Goal: Complete application form: Complete application form

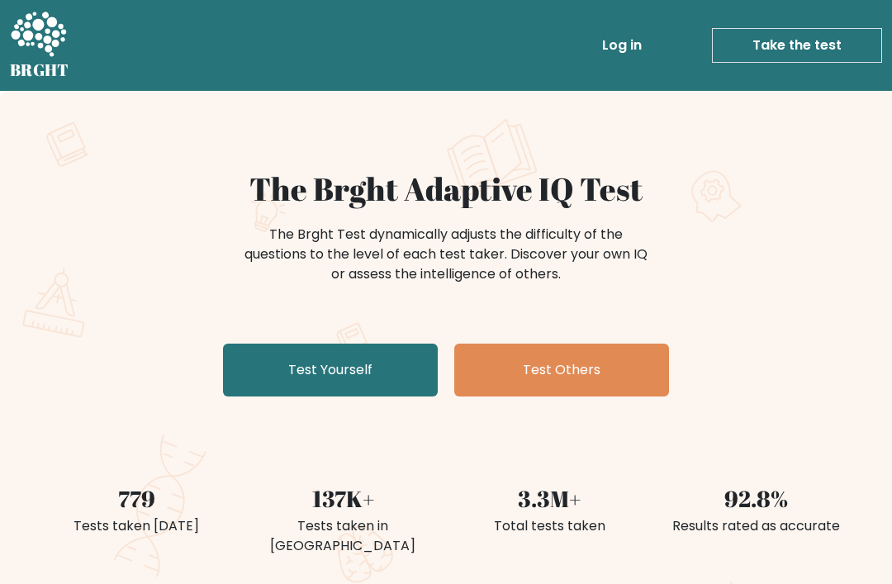
click at [362, 359] on link "Test Yourself" at bounding box center [330, 370] width 215 height 53
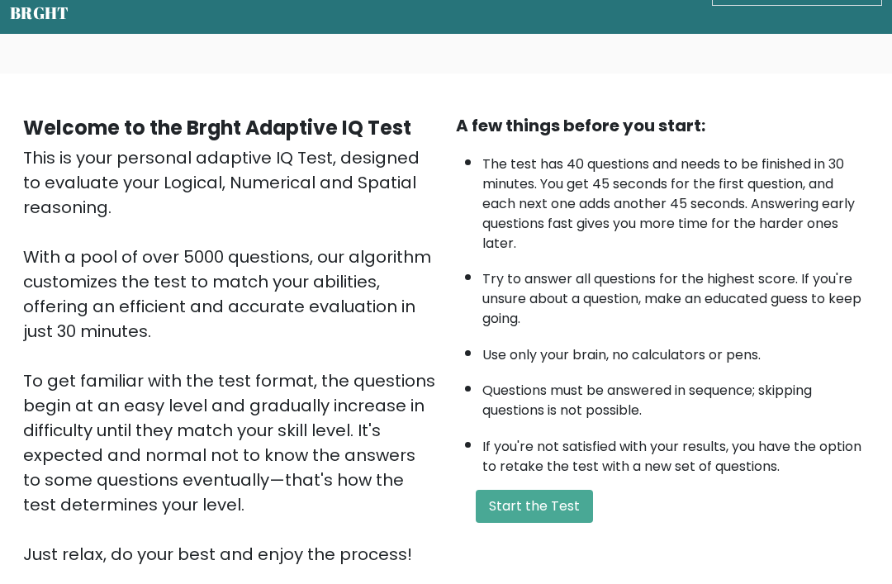
scroll to position [57, 0]
click at [625, 269] on li "Try to answer all questions for the highest score. If you're unsure about a que…" at bounding box center [676, 295] width 387 height 68
click at [527, 523] on button "Start the Test" at bounding box center [534, 506] width 117 height 33
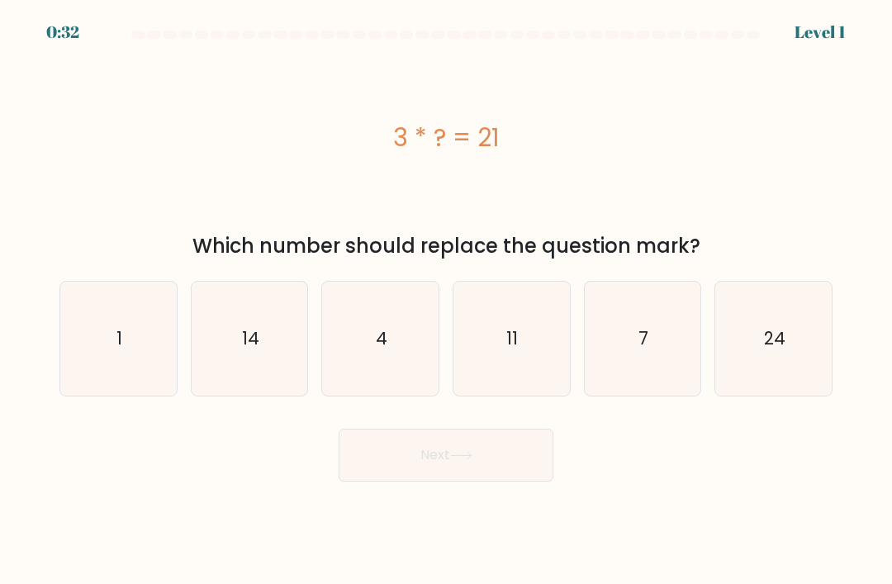
click at [689, 349] on icon "7" at bounding box center [643, 339] width 114 height 114
click at [447, 301] on input "e. 7" at bounding box center [446, 297] width 1 height 8
radio input "true"
click at [483, 470] on button "Next" at bounding box center [446, 455] width 215 height 53
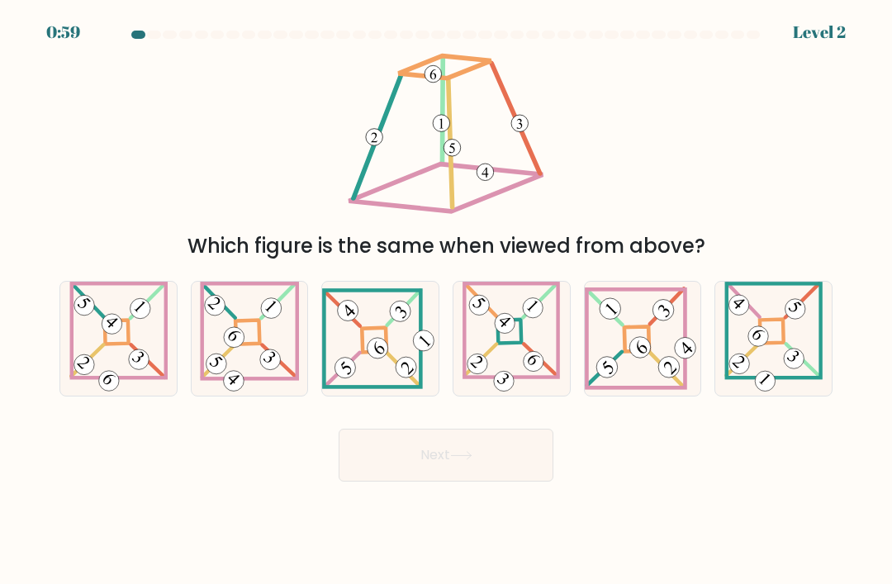
click at [631, 379] on icon at bounding box center [643, 338] width 117 height 103
click at [447, 301] on input "e." at bounding box center [446, 297] width 1 height 8
radio input "true"
click at [463, 464] on button "Next" at bounding box center [446, 455] width 215 height 53
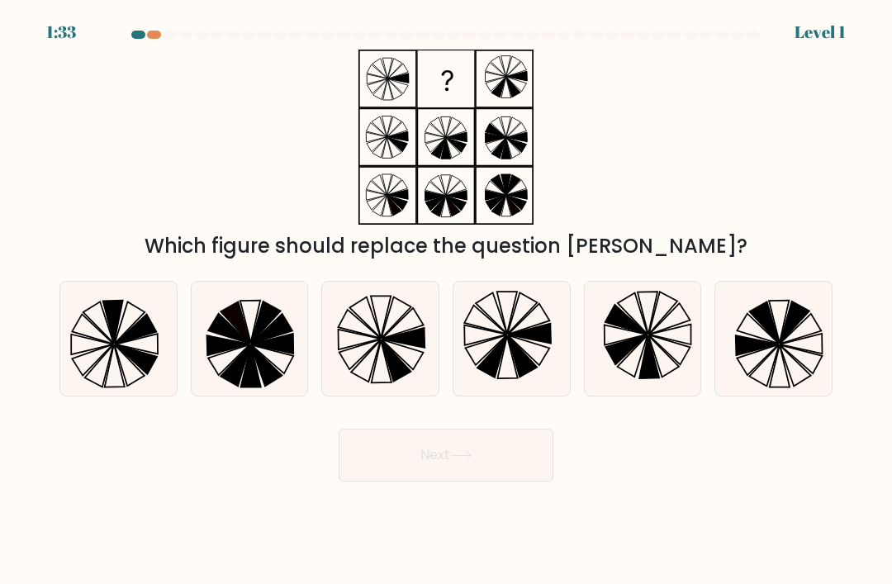
click at [394, 124] on icon at bounding box center [446, 137] width 207 height 175
click at [454, 93] on rect at bounding box center [446, 79] width 56 height 56
click at [454, 178] on icon at bounding box center [446, 137] width 207 height 175
click at [378, 369] on icon at bounding box center [381, 361] width 20 height 42
click at [446, 301] on input "c." at bounding box center [446, 297] width 1 height 8
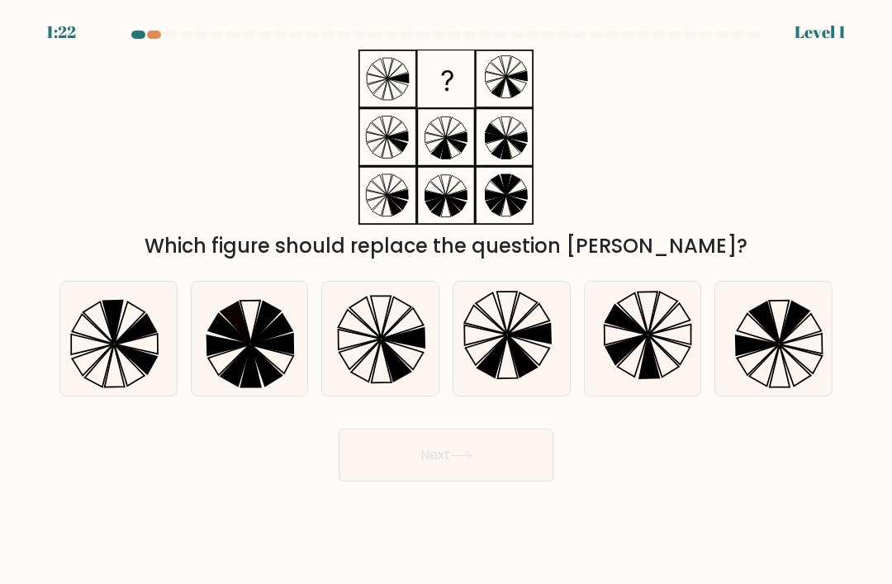
radio input "true"
click at [460, 460] on icon at bounding box center [461, 455] width 22 height 9
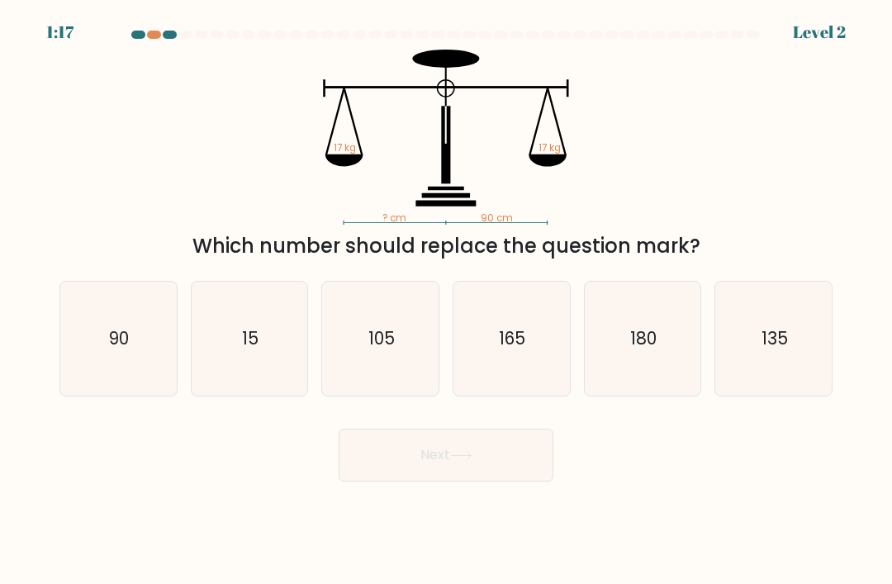
click at [117, 367] on icon "90" at bounding box center [118, 339] width 114 height 114
click at [446, 301] on input "a. 90" at bounding box center [446, 297] width 1 height 8
radio input "true"
click at [469, 482] on button "Next" at bounding box center [446, 455] width 215 height 53
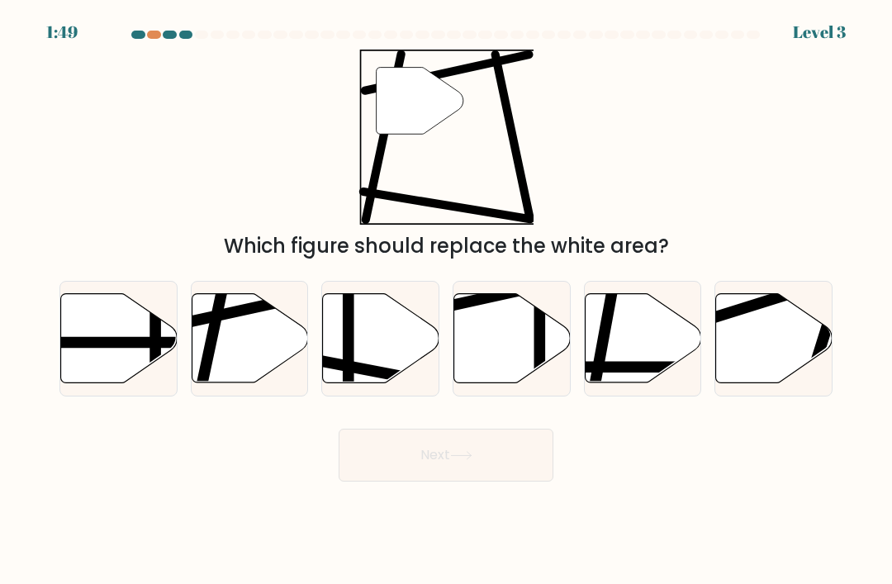
click at [234, 363] on icon at bounding box center [250, 338] width 117 height 89
click at [446, 301] on input "b." at bounding box center [446, 297] width 1 height 8
radio input "true"
click at [480, 473] on button "Next" at bounding box center [446, 455] width 215 height 53
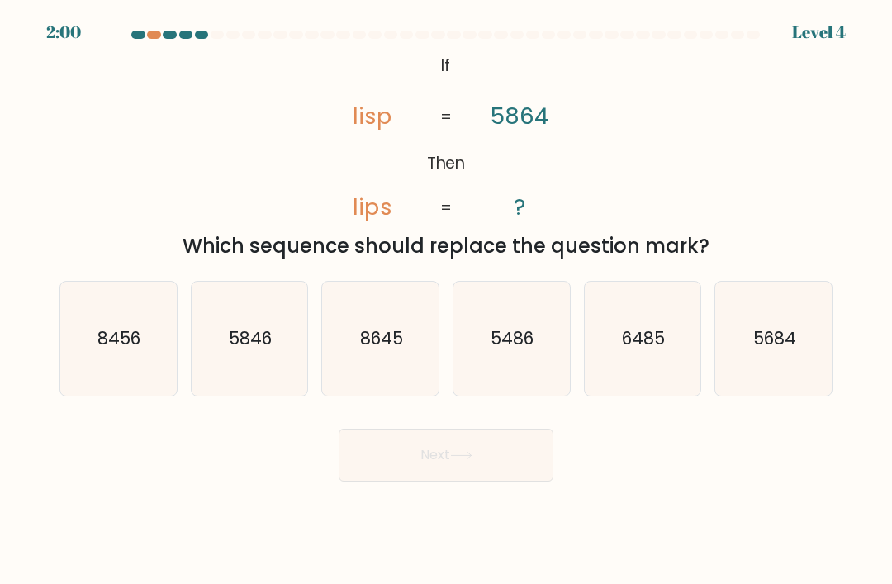
click at [152, 41] on div at bounding box center [446, 38] width 793 height 15
click at [157, 32] on div at bounding box center [154, 35] width 14 height 8
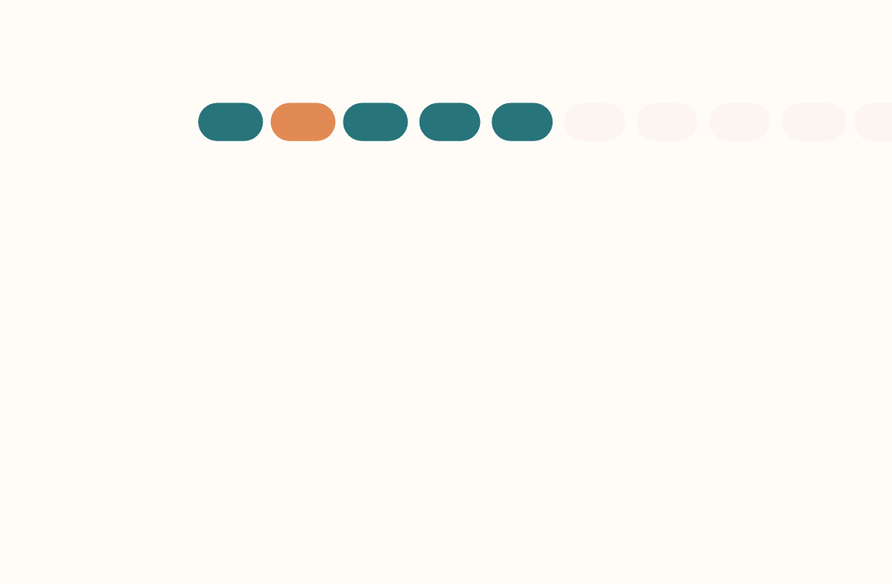
click at [147, 31] on div at bounding box center [154, 35] width 14 height 8
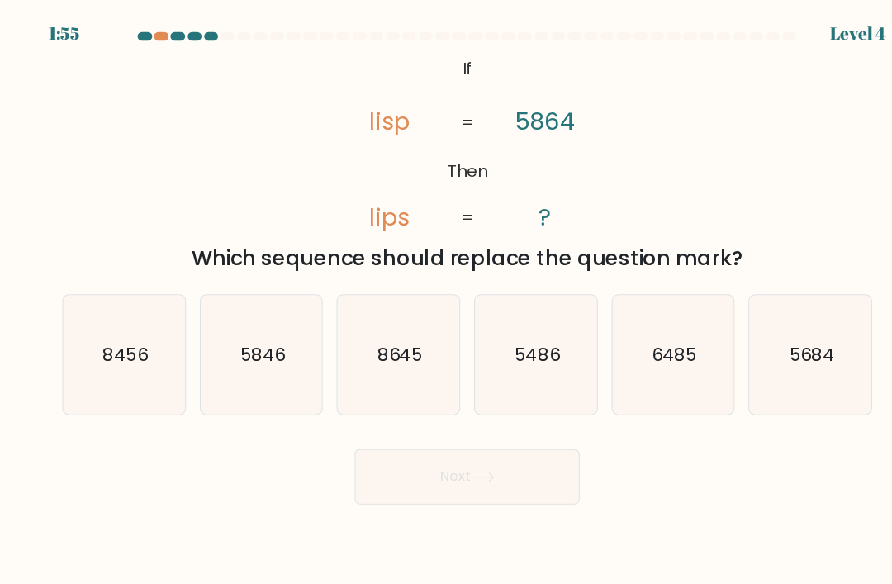
click at [153, 34] on div at bounding box center [154, 35] width 14 height 8
click at [221, 41] on div at bounding box center [446, 38] width 793 height 15
click at [209, 43] on div at bounding box center [446, 38] width 793 height 15
click at [263, 396] on icon "5846" at bounding box center [250, 339] width 114 height 114
click at [446, 301] on input "b. 5846" at bounding box center [446, 297] width 1 height 8
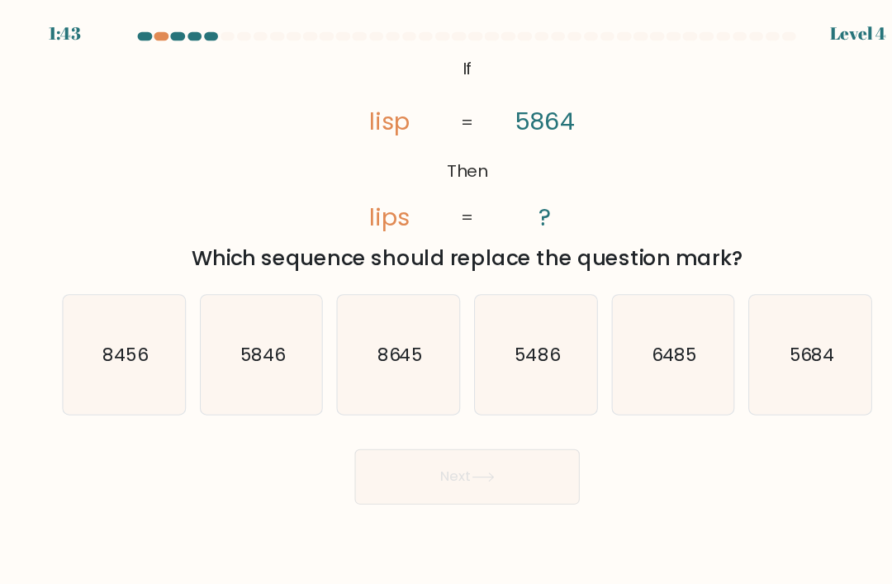
radio input "true"
click at [379, 467] on button "Next" at bounding box center [446, 455] width 215 height 53
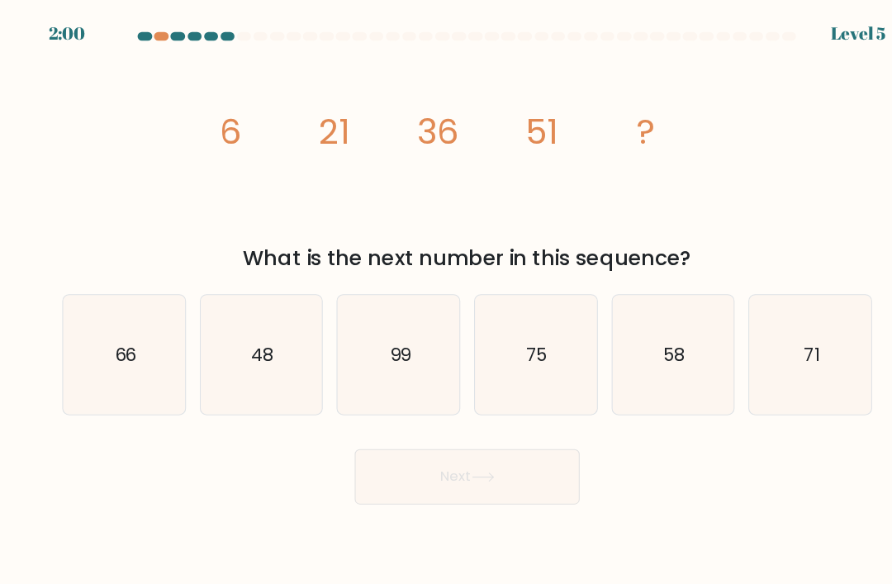
click at [133, 396] on icon "66" at bounding box center [118, 339] width 114 height 114
click at [446, 301] on input "a. 66" at bounding box center [446, 297] width 1 height 8
radio input "true"
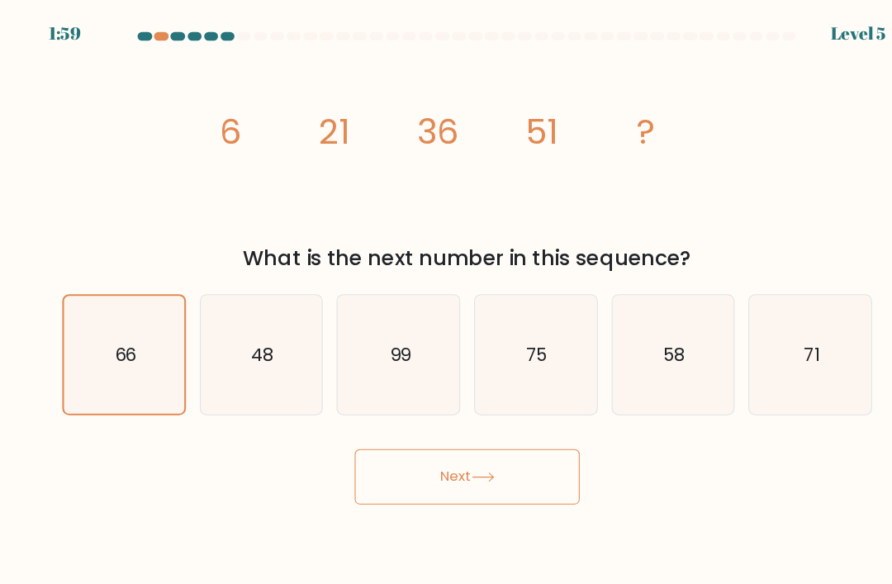
click at [421, 480] on button "Next" at bounding box center [446, 455] width 215 height 53
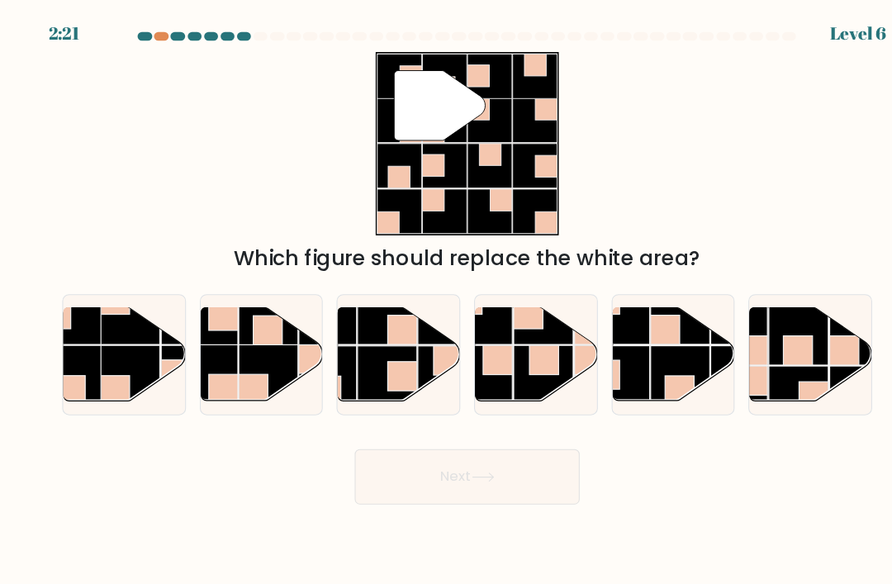
click at [277, 346] on rect at bounding box center [256, 357] width 57 height 57
click at [446, 301] on input "b." at bounding box center [446, 297] width 1 height 8
radio input "true"
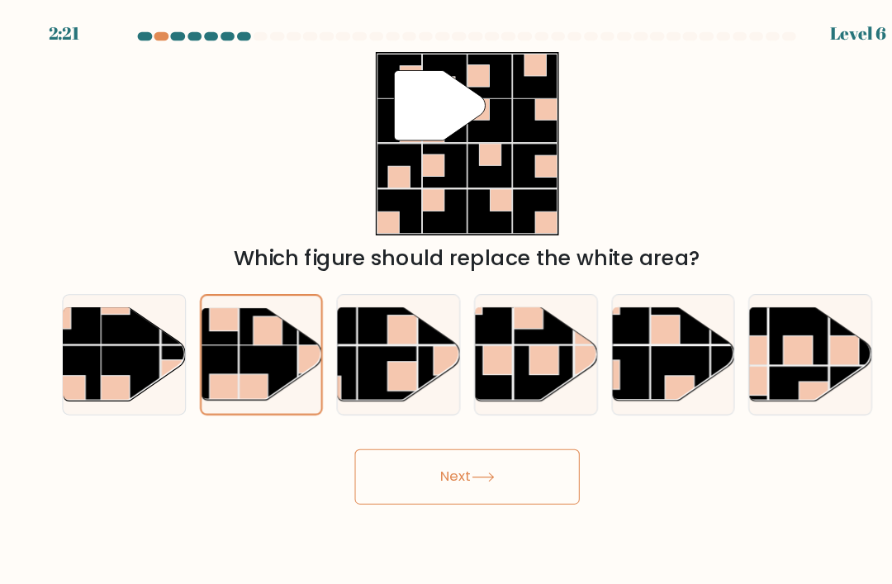
click at [510, 477] on button "Next" at bounding box center [446, 455] width 215 height 53
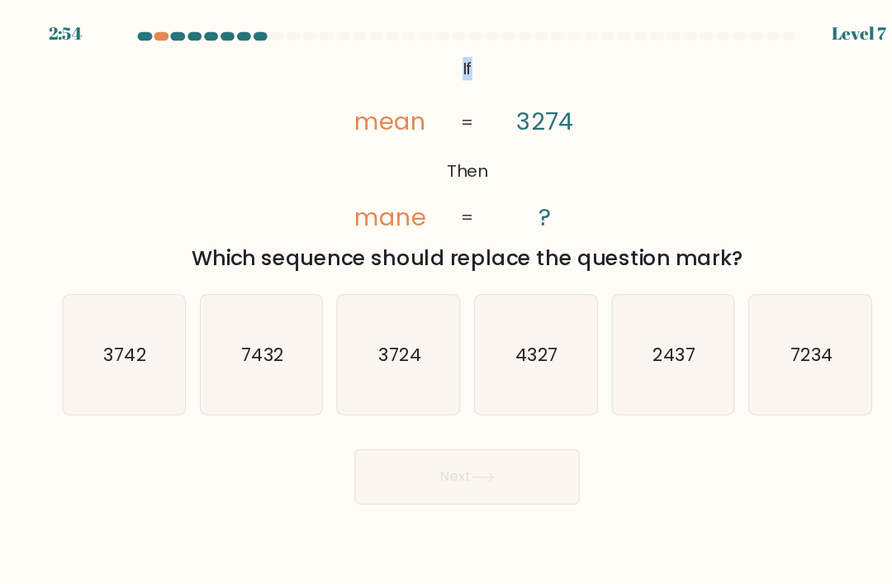
click at [611, 121] on div "@import url('https://fonts.googleapis.com/css?family=Abril+Fatface:400,100,100i…" at bounding box center [446, 156] width 793 height 212
click at [716, 140] on div "@import url('https://fonts.googleapis.com/css?family=Abril+Fatface:400,100,100i…" at bounding box center [446, 156] width 793 height 212
click at [421, 170] on icon "@import url('https://fonts.googleapis.com/css?family=Abril+Fatface:400,100,100i…" at bounding box center [446, 137] width 284 height 175
click at [406, 225] on icon "@import url('https://fonts.googleapis.com/css?family=Abril+Fatface:400,100,100i…" at bounding box center [446, 137] width 284 height 175
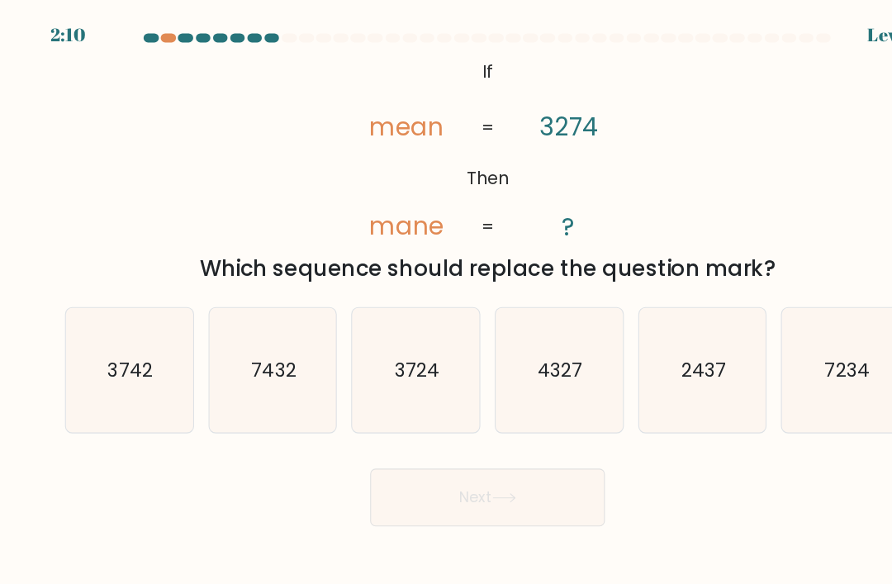
click at [449, 457] on button "Next" at bounding box center [446, 455] width 215 height 53
click at [664, 222] on div "@import url('https://fonts.googleapis.com/css?family=Abril+Fatface:400,100,100i…" at bounding box center [446, 156] width 793 height 212
click at [634, 200] on div "@import url('https://fonts.googleapis.com/css?family=Abril+Fatface:400,100,100i…" at bounding box center [446, 156] width 793 height 212
click at [114, 380] on icon "3742" at bounding box center [118, 339] width 114 height 114
click at [446, 301] on input "a. 3742" at bounding box center [446, 297] width 1 height 8
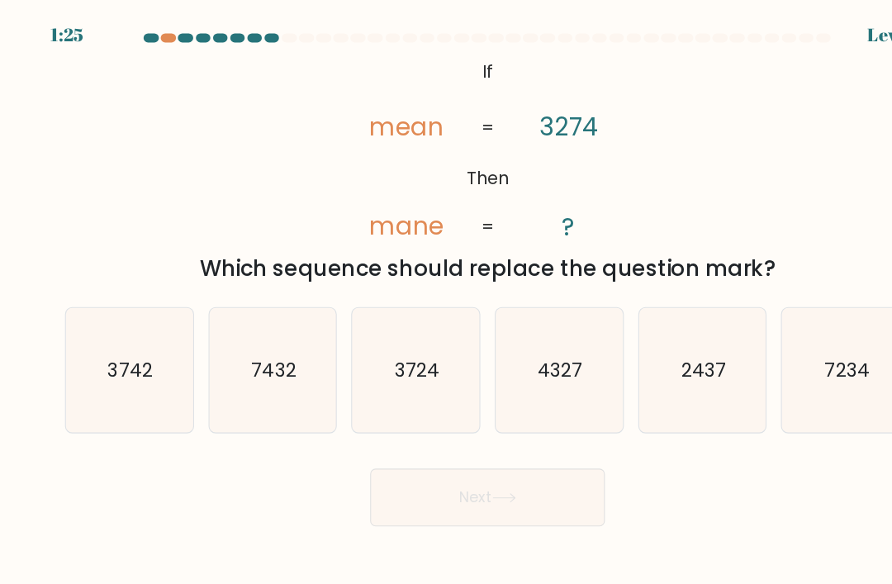
radio input "true"
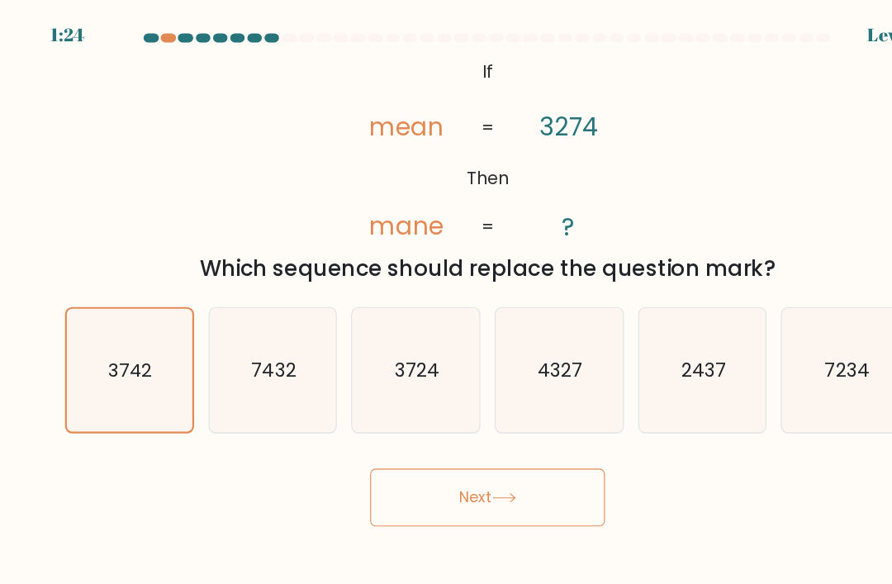
click at [494, 478] on button "Next" at bounding box center [446, 455] width 215 height 53
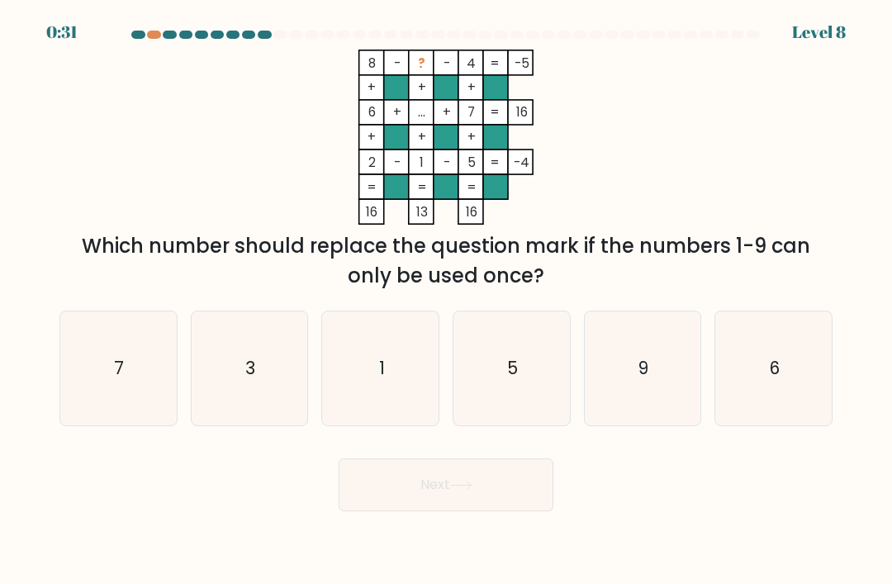
click at [564, 354] on icon "5" at bounding box center [511, 369] width 114 height 114
click at [447, 301] on input "d. 5" at bounding box center [446, 297] width 1 height 8
radio input "true"
click at [521, 511] on button "Next" at bounding box center [446, 485] width 215 height 53
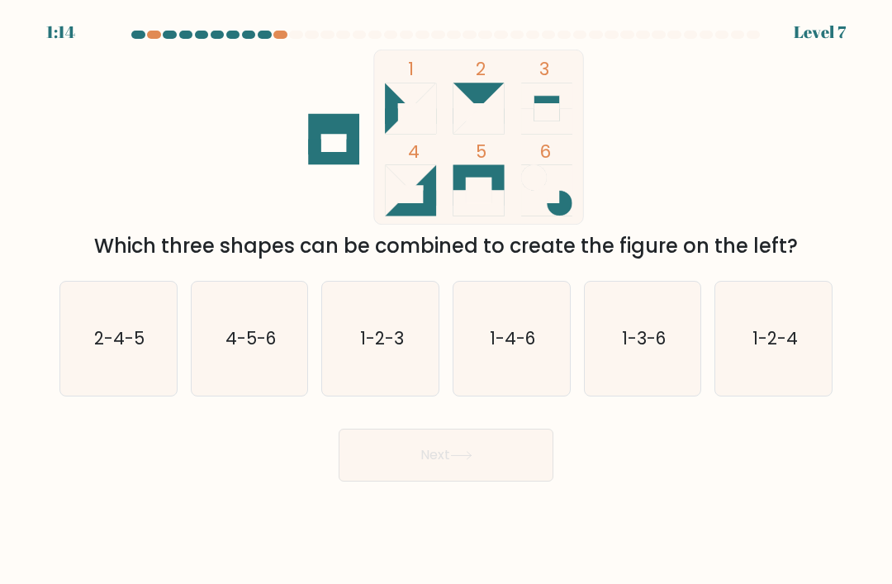
click at [281, 51] on icon "1 2 3 4 5 6" at bounding box center [446, 137] width 445 height 175
click at [259, 372] on icon "4-5-6" at bounding box center [250, 339] width 114 height 114
click at [446, 301] on input "b. 4-5-6" at bounding box center [446, 297] width 1 height 8
radio input "true"
click at [276, 373] on icon "4-5-6" at bounding box center [249, 339] width 112 height 112
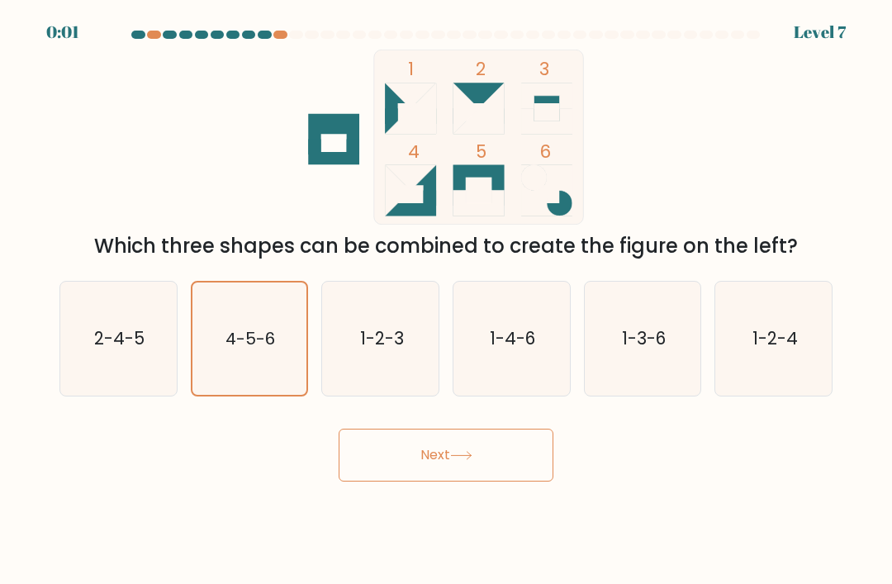
click at [446, 301] on input "b. 4-5-6" at bounding box center [446, 297] width 1 height 8
click at [129, 396] on icon "2-4-5" at bounding box center [118, 339] width 114 height 114
click at [446, 301] on input "a. 2-4-5" at bounding box center [446, 297] width 1 height 8
radio input "true"
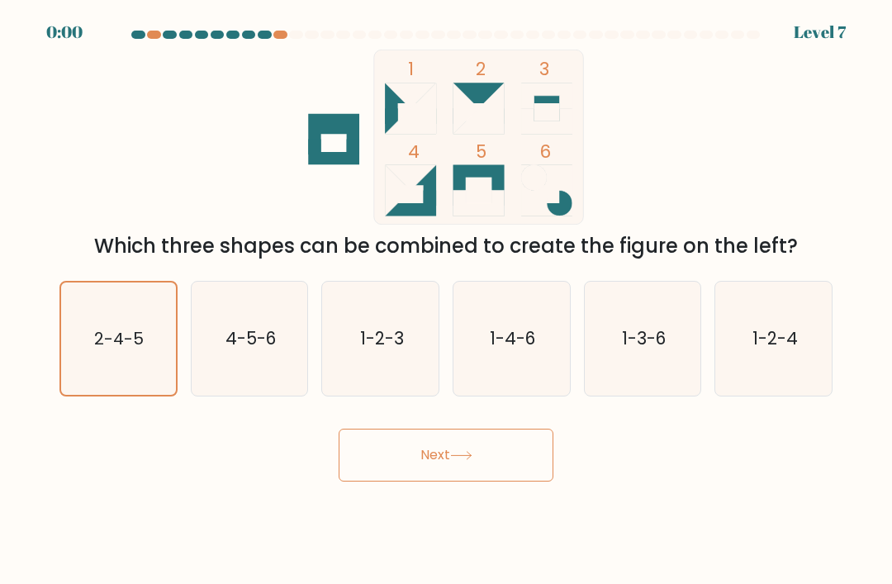
click at [161, 369] on icon "2-4-5" at bounding box center [118, 339] width 112 height 112
click at [446, 301] on input "a. 2-4-5" at bounding box center [446, 297] width 1 height 8
click at [371, 482] on button "Next" at bounding box center [446, 455] width 215 height 53
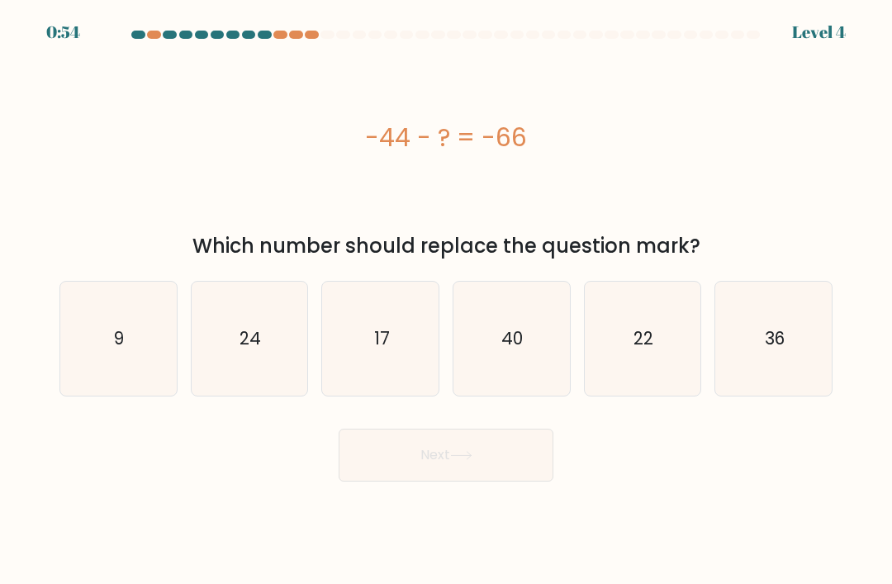
click at [315, 42] on div at bounding box center [446, 38] width 793 height 15
click at [621, 355] on icon "22" at bounding box center [643, 339] width 114 height 114
click at [447, 301] on input "e. 22" at bounding box center [446, 297] width 1 height 8
radio input "true"
click at [458, 482] on button "Next" at bounding box center [446, 455] width 215 height 53
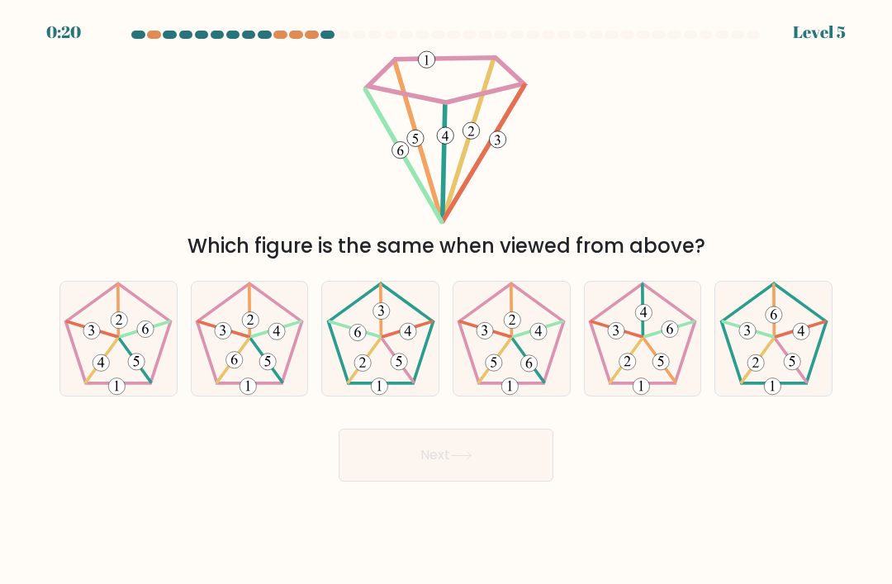
click at [663, 362] on icon at bounding box center [643, 339] width 114 height 114
click at [447, 301] on input "e." at bounding box center [446, 297] width 1 height 8
radio input "true"
click at [652, 367] on 24 at bounding box center [659, 361] width 31 height 42
click at [447, 301] on input "e." at bounding box center [446, 297] width 1 height 8
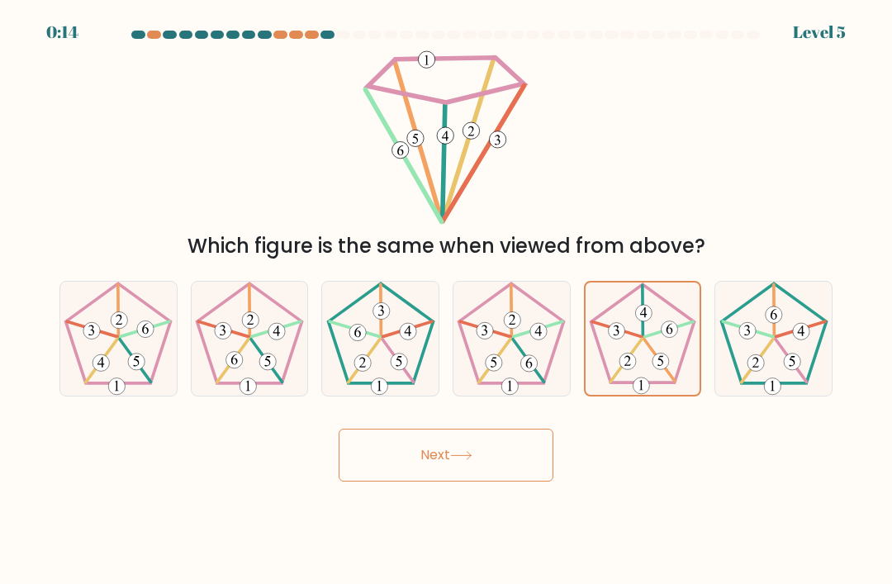
click at [526, 472] on button "Next" at bounding box center [446, 455] width 215 height 53
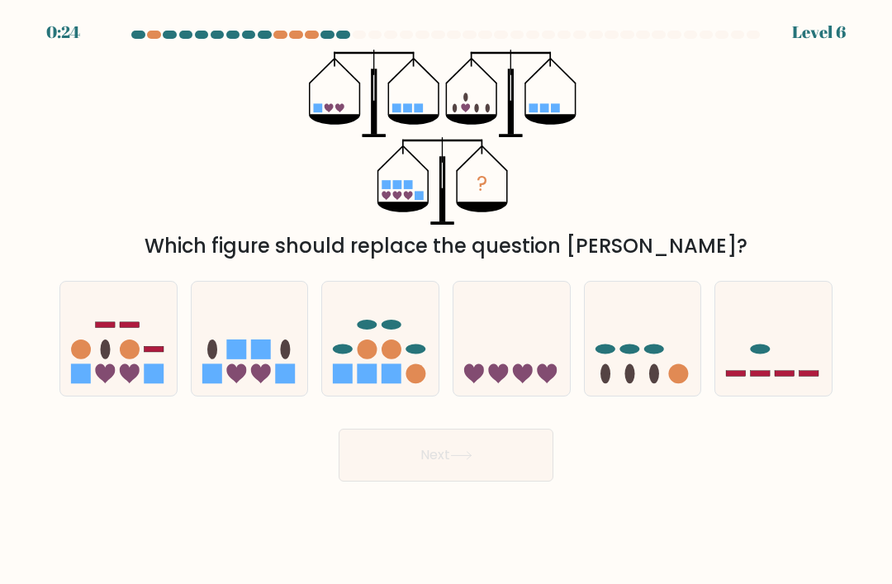
click at [633, 397] on div at bounding box center [643, 339] width 118 height 116
click at [447, 301] on input "e." at bounding box center [446, 297] width 1 height 8
radio input "true"
click at [521, 476] on button "Next" at bounding box center [446, 455] width 215 height 53
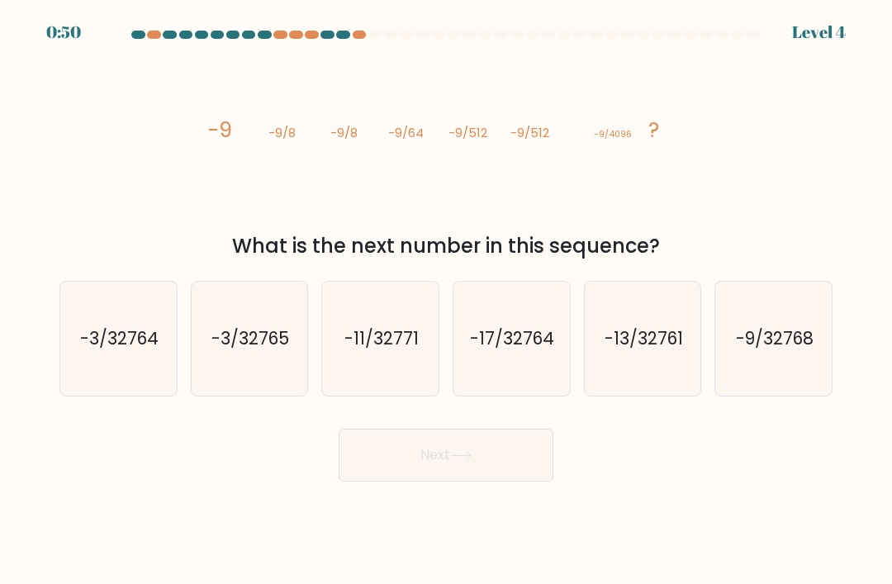
click at [808, 350] on text "-9/32768" at bounding box center [775, 338] width 78 height 24
click at [447, 301] on input "f. -9/32768" at bounding box center [446, 297] width 1 height 8
radio input "true"
click at [507, 476] on button "Next" at bounding box center [446, 455] width 215 height 53
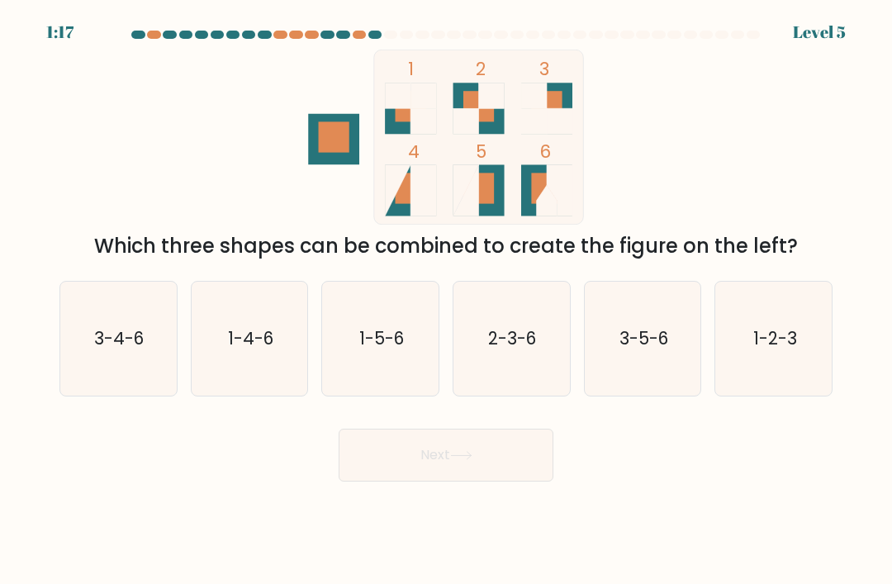
click at [775, 332] on icon "1-2-3" at bounding box center [774, 339] width 114 height 114
click at [447, 301] on input "f. 1-2-3" at bounding box center [446, 297] width 1 height 8
radio input "true"
click at [477, 460] on button "Next" at bounding box center [446, 455] width 215 height 53
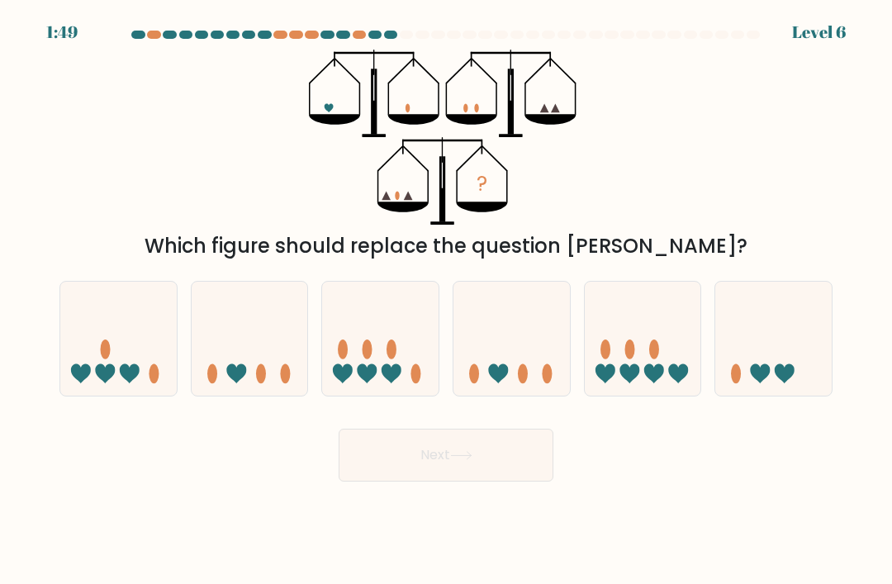
click at [763, 315] on icon at bounding box center [774, 339] width 117 height 97
click at [447, 301] on input "f." at bounding box center [446, 297] width 1 height 8
radio input "true"
click at [505, 461] on button "Next" at bounding box center [446, 455] width 215 height 53
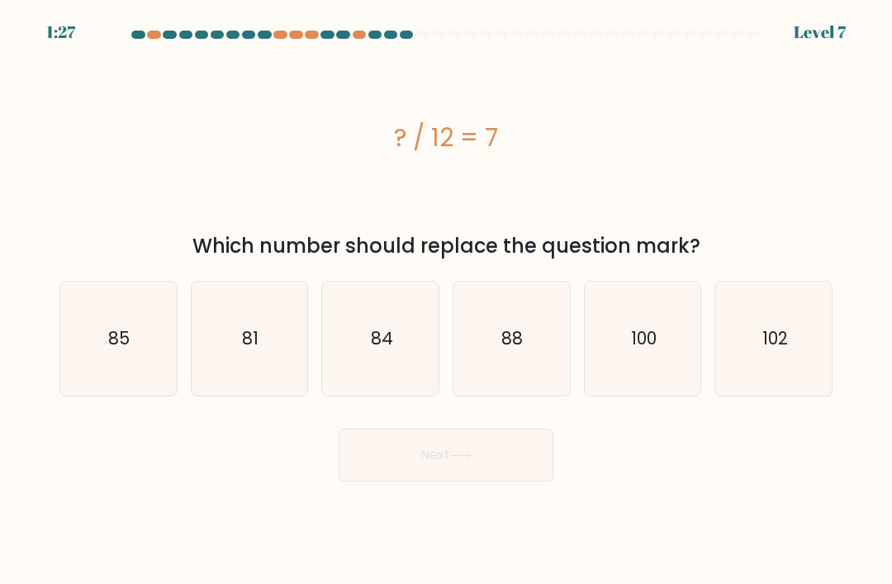
click at [382, 350] on text "84" at bounding box center [382, 338] width 22 height 24
click at [446, 301] on input "c. 84" at bounding box center [446, 297] width 1 height 8
radio input "true"
click at [435, 482] on button "Next" at bounding box center [446, 455] width 215 height 53
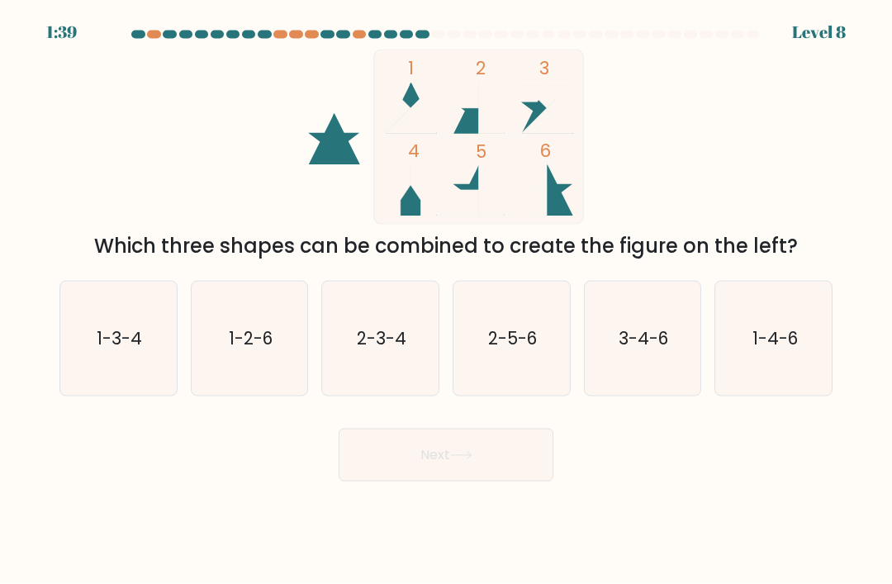
scroll to position [27, 0]
click at [672, 351] on icon "3-4-6" at bounding box center [643, 339] width 114 height 114
click at [447, 301] on input "e. 3-4-6" at bounding box center [446, 297] width 1 height 8
radio input "true"
click at [511, 448] on button "Next" at bounding box center [446, 455] width 215 height 53
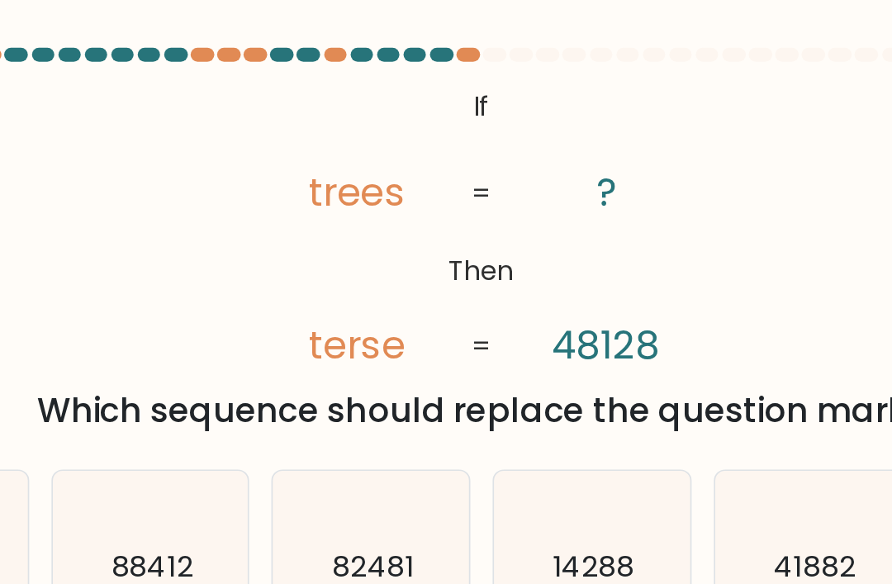
scroll to position [0, 0]
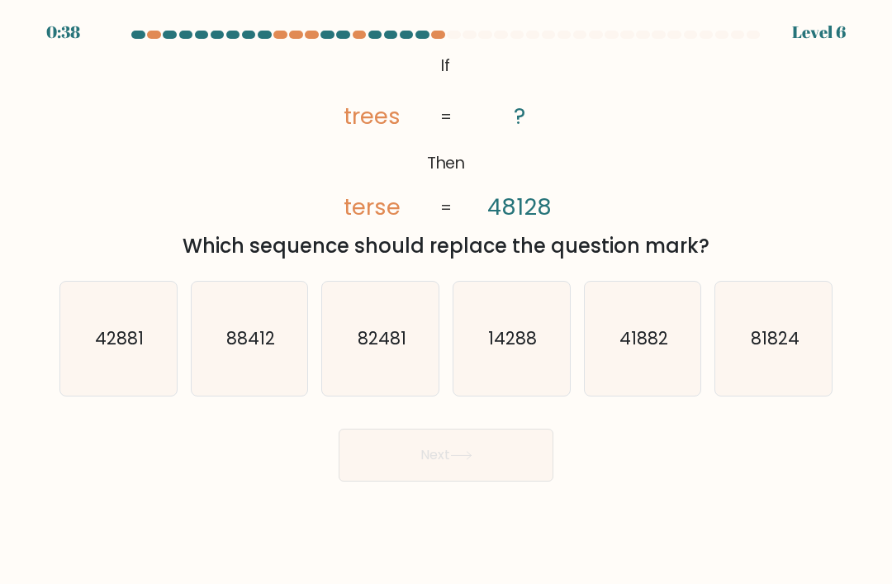
click at [673, 396] on icon "41882" at bounding box center [643, 339] width 114 height 114
click at [447, 301] on input "e. 41882" at bounding box center [446, 297] width 1 height 8
radio input "true"
click at [503, 462] on button "Next" at bounding box center [446, 455] width 215 height 53
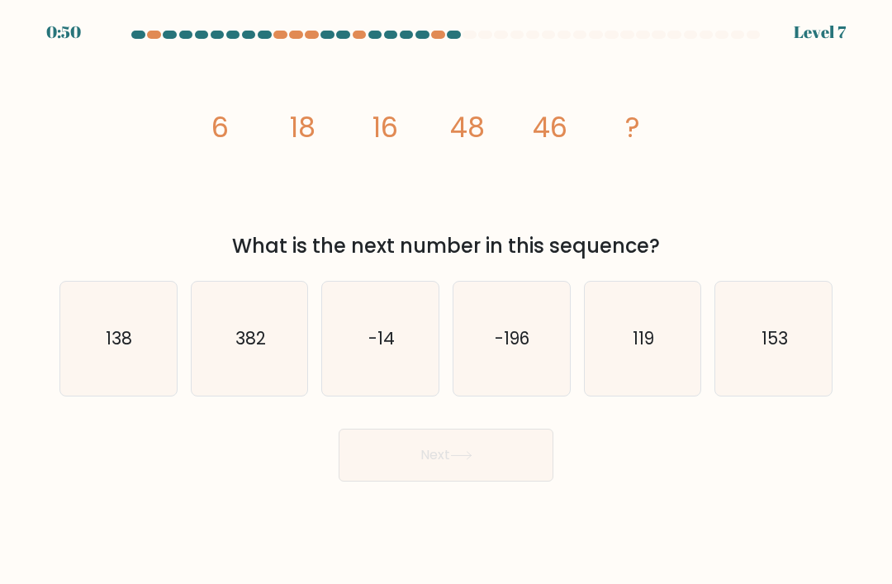
click at [662, 338] on icon "119" at bounding box center [643, 339] width 114 height 114
click at [447, 301] on input "e. 119" at bounding box center [446, 297] width 1 height 8
radio input "true"
click at [524, 455] on button "Next" at bounding box center [446, 455] width 215 height 53
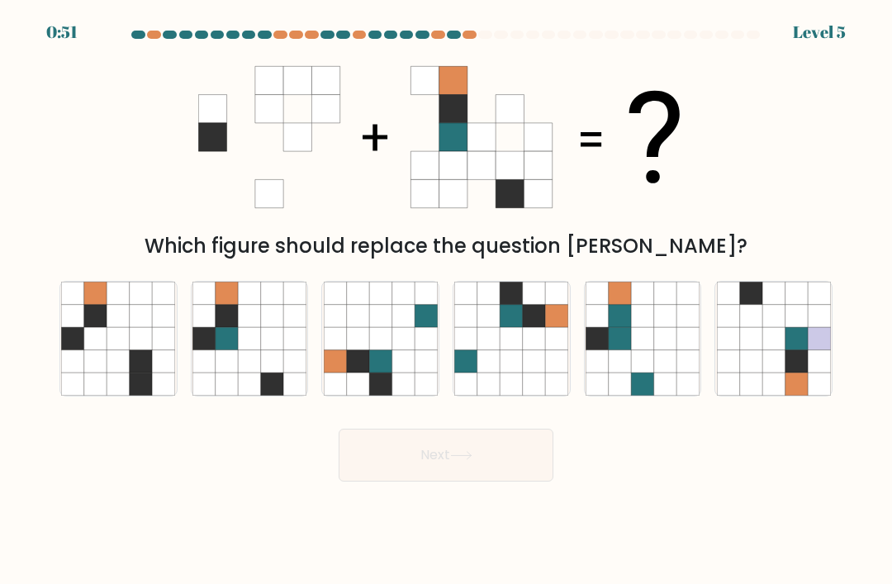
click at [254, 350] on icon at bounding box center [249, 338] width 22 height 22
click at [446, 301] on input "b." at bounding box center [446, 297] width 1 height 8
radio input "true"
click at [539, 348] on icon at bounding box center [534, 338] width 22 height 22
click at [447, 301] on input "d." at bounding box center [446, 297] width 1 height 8
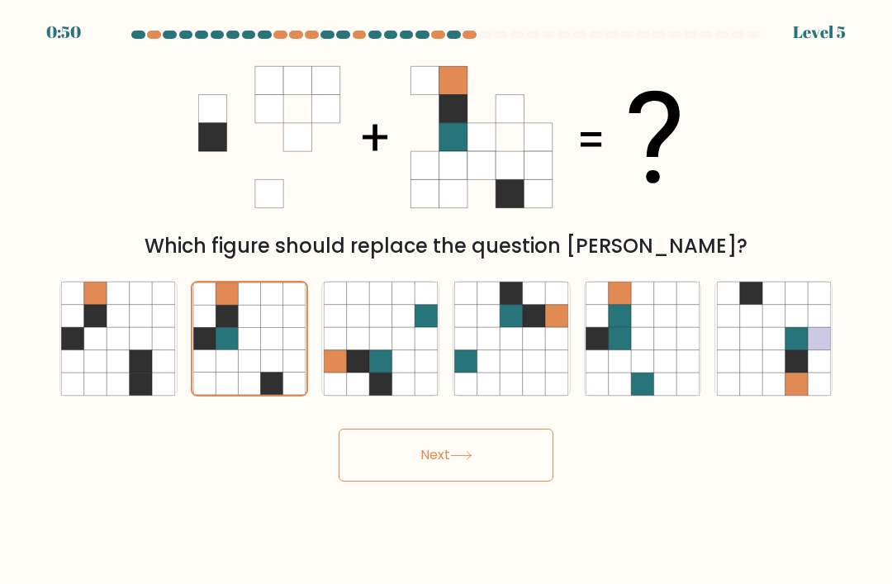
radio input "true"
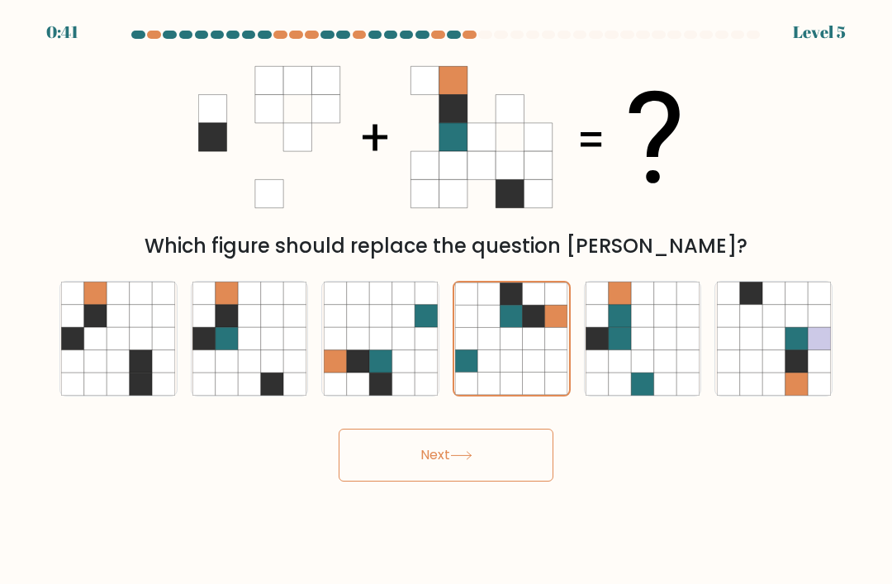
click at [686, 350] on icon at bounding box center [688, 338] width 22 height 22
click at [447, 301] on input "e." at bounding box center [446, 297] width 1 height 8
radio input "true"
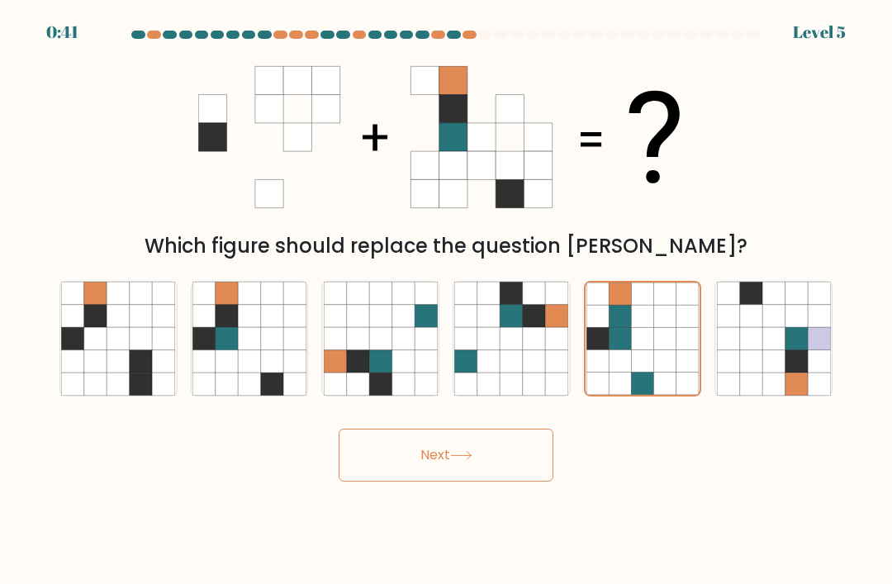
click at [475, 482] on button "Next" at bounding box center [446, 455] width 215 height 53
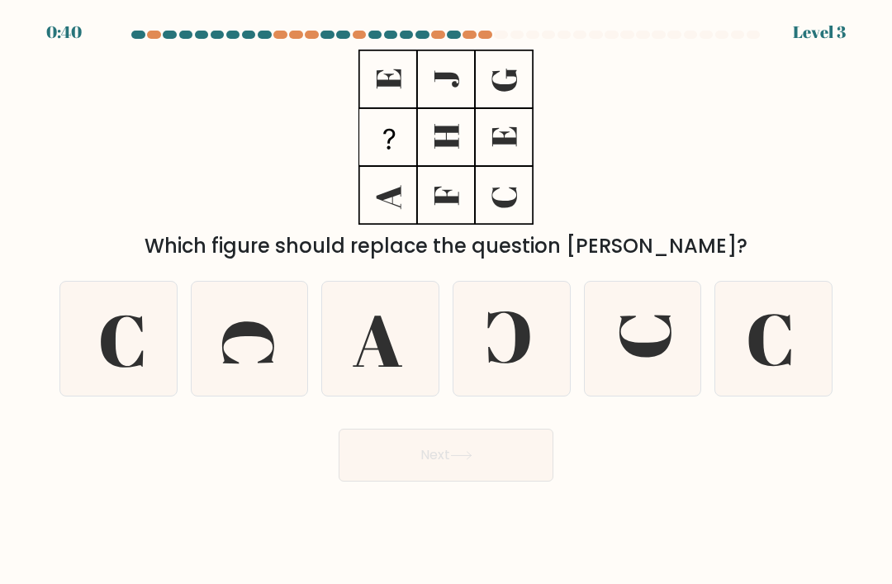
click at [628, 331] on icon at bounding box center [643, 339] width 114 height 114
click at [447, 301] on input "e." at bounding box center [446, 297] width 1 height 8
radio input "true"
click at [426, 482] on button "Next" at bounding box center [446, 455] width 215 height 53
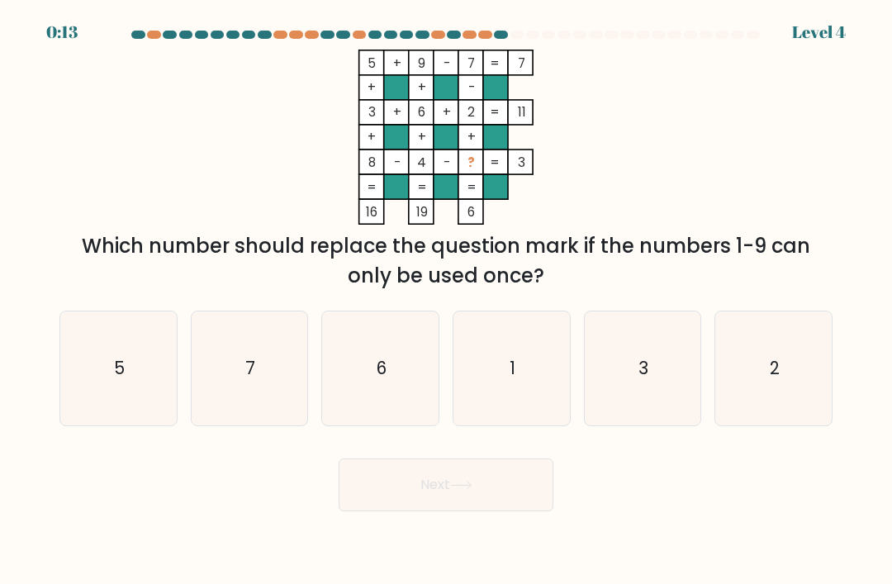
click at [131, 426] on icon "5" at bounding box center [118, 369] width 114 height 114
click at [446, 301] on input "a. 5" at bounding box center [446, 297] width 1 height 8
radio input "true"
click at [386, 510] on button "Next" at bounding box center [446, 485] width 215 height 53
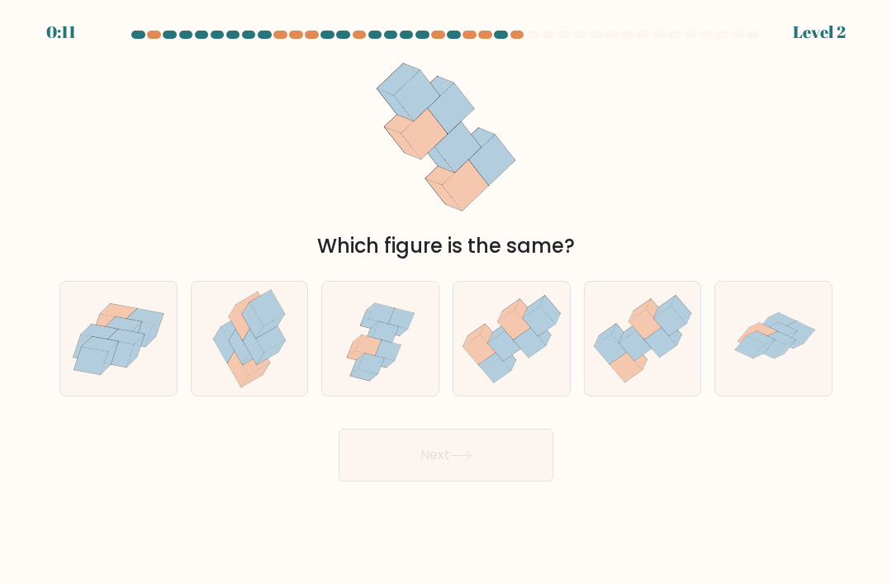
click at [520, 312] on icon at bounding box center [512, 339] width 117 height 100
click at [447, 301] on input "d." at bounding box center [446, 297] width 1 height 8
radio input "true"
click at [346, 482] on button "Next" at bounding box center [446, 455] width 215 height 53
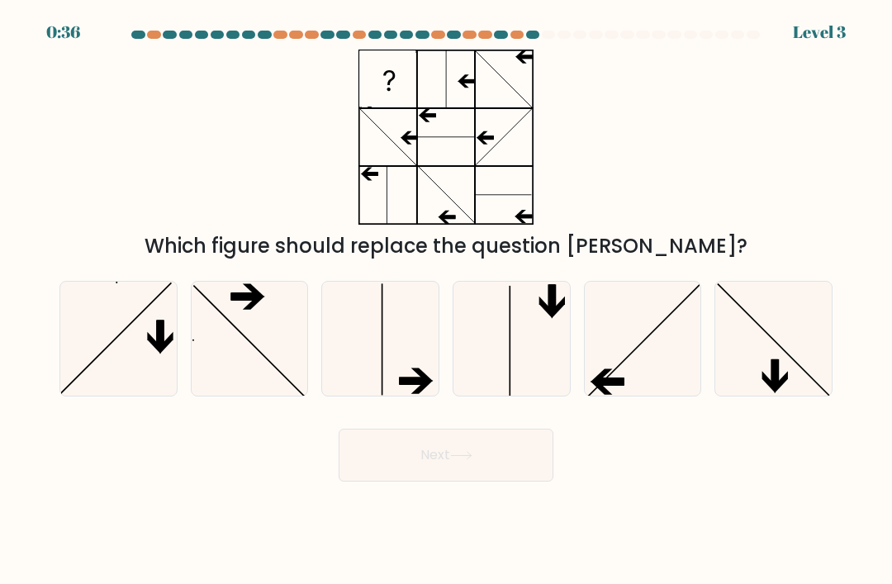
click at [612, 376] on icon at bounding box center [643, 339] width 114 height 114
click at [447, 301] on input "e." at bounding box center [446, 297] width 1 height 8
radio input "true"
click at [517, 482] on button "Next" at bounding box center [446, 455] width 215 height 53
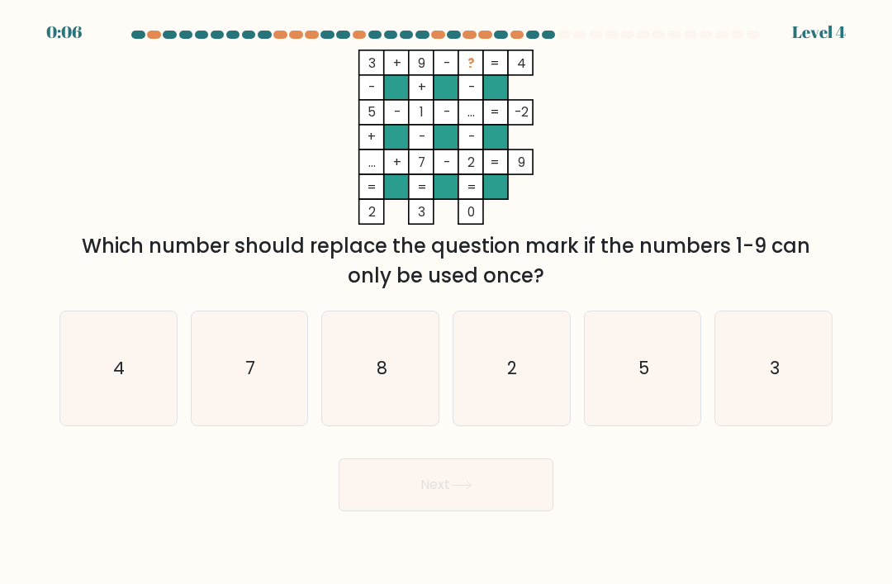
click at [101, 416] on icon "4" at bounding box center [118, 369] width 114 height 114
click at [446, 301] on input "a. 4" at bounding box center [446, 297] width 1 height 8
radio input "true"
click at [487, 511] on button "Next" at bounding box center [446, 485] width 215 height 53
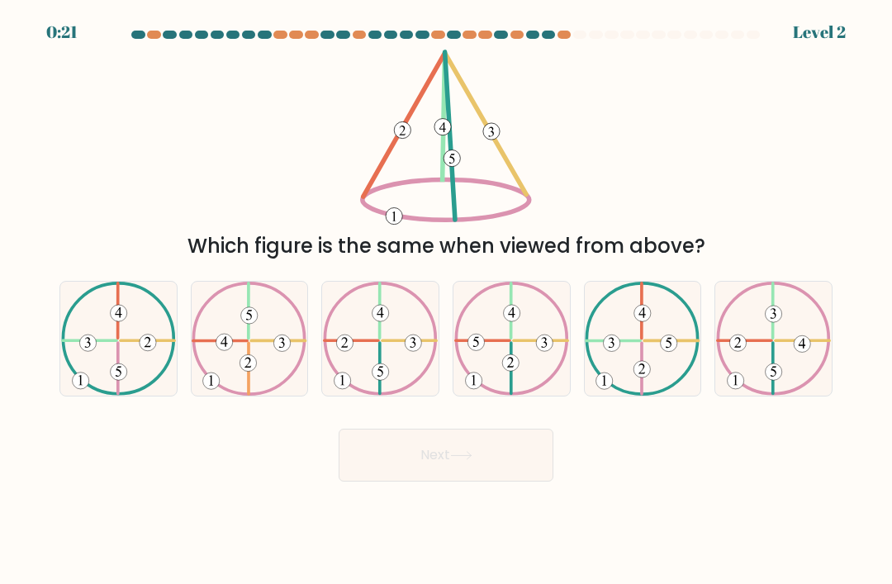
click at [397, 331] on icon at bounding box center [380, 339] width 115 height 114
click at [446, 301] on input "c." at bounding box center [446, 297] width 1 height 8
radio input "true"
click at [492, 451] on button "Next" at bounding box center [446, 455] width 215 height 53
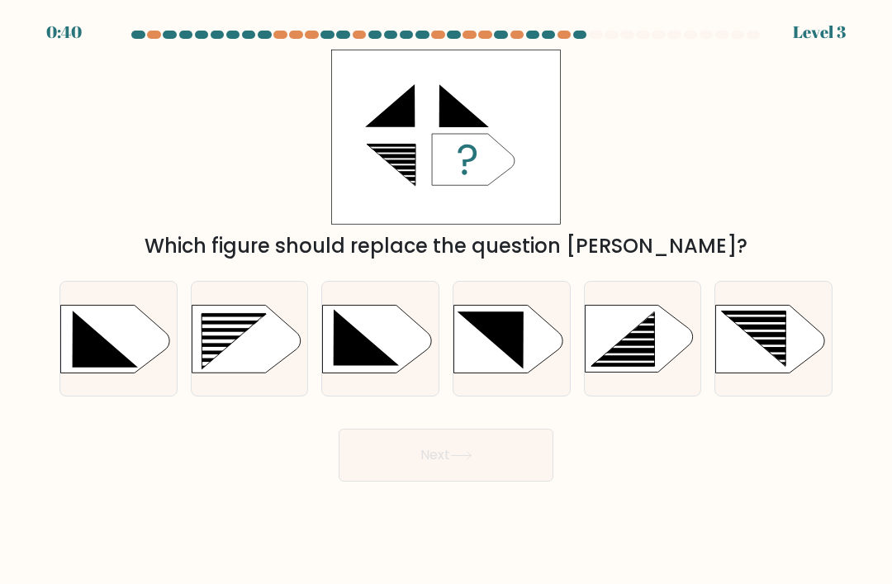
click at [886, 311] on form "a." at bounding box center [446, 256] width 892 height 451
click at [266, 321] on rect at bounding box center [224, 318] width 93 height 4
click at [446, 301] on input "b." at bounding box center [446, 297] width 1 height 8
radio input "true"
click at [483, 469] on button "Next" at bounding box center [446, 455] width 215 height 53
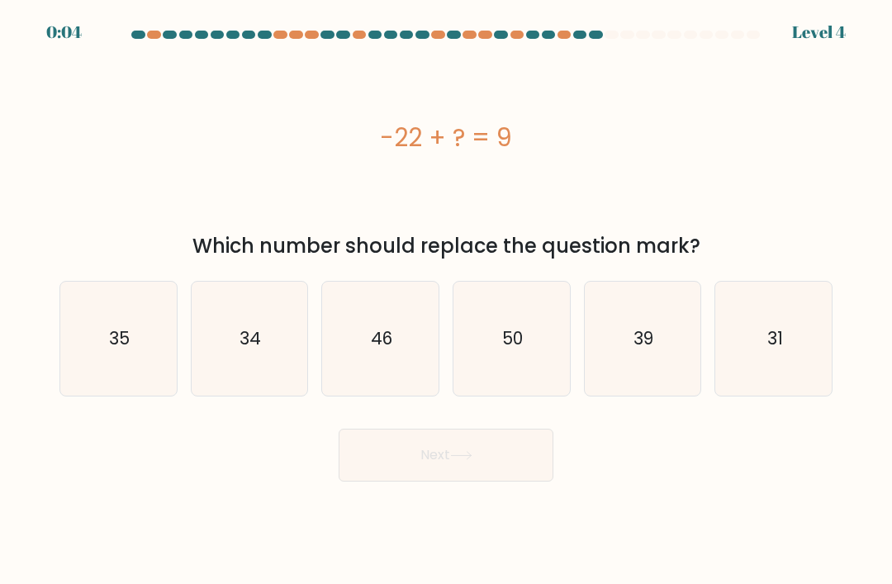
click at [117, 388] on icon "35" at bounding box center [118, 339] width 114 height 114
click at [446, 301] on input "a. 35" at bounding box center [446, 297] width 1 height 8
radio input "true"
click at [430, 464] on button "Next" at bounding box center [446, 455] width 215 height 53
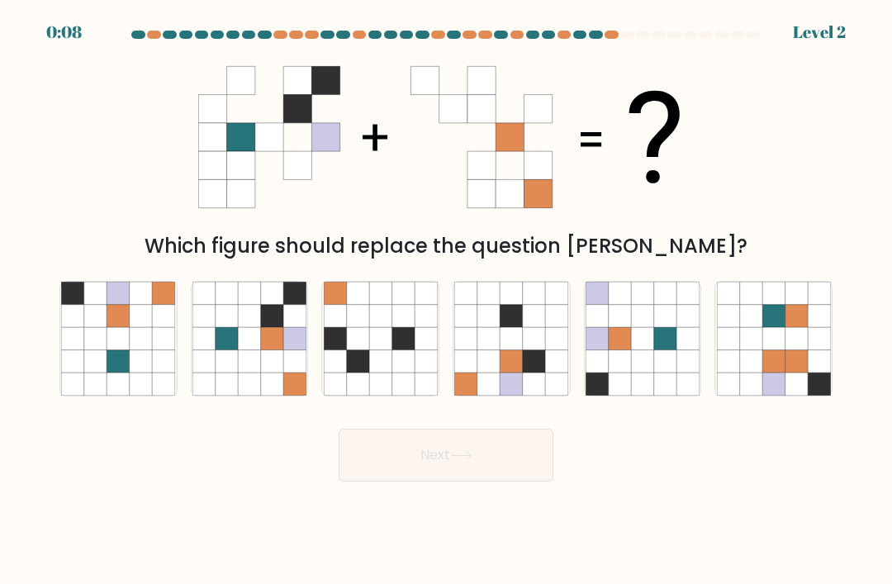
click at [272, 391] on icon at bounding box center [272, 384] width 22 height 22
click at [446, 301] on input "b." at bounding box center [446, 297] width 1 height 8
radio input "true"
click at [422, 473] on button "Next" at bounding box center [446, 455] width 215 height 53
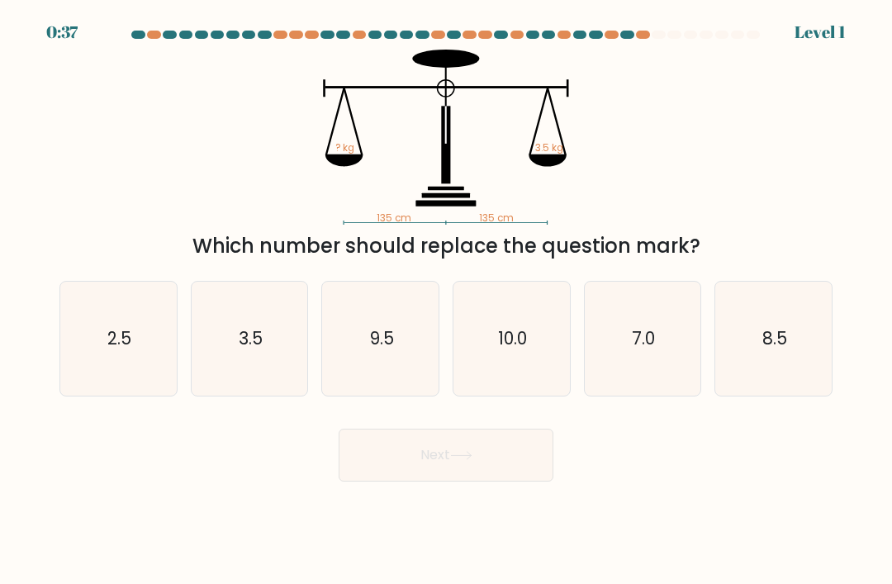
click at [250, 350] on text "3.5" at bounding box center [251, 338] width 24 height 24
click at [446, 301] on input "b. 3.5" at bounding box center [446, 297] width 1 height 8
radio input "true"
click at [404, 482] on button "Next" at bounding box center [446, 455] width 215 height 53
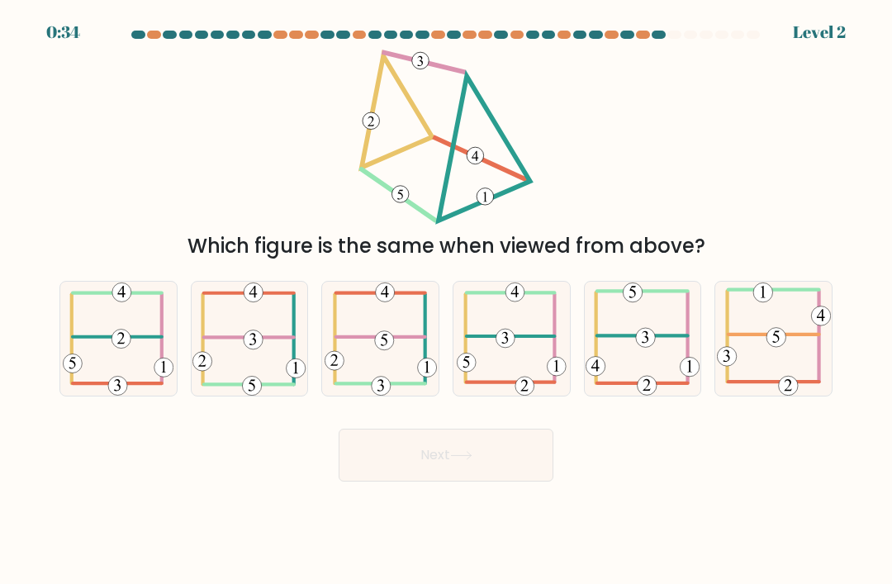
click at [240, 378] on icon at bounding box center [249, 339] width 113 height 114
click at [446, 301] on input "b." at bounding box center [446, 297] width 1 height 8
radio input "true"
click at [435, 459] on button "Next" at bounding box center [446, 455] width 215 height 53
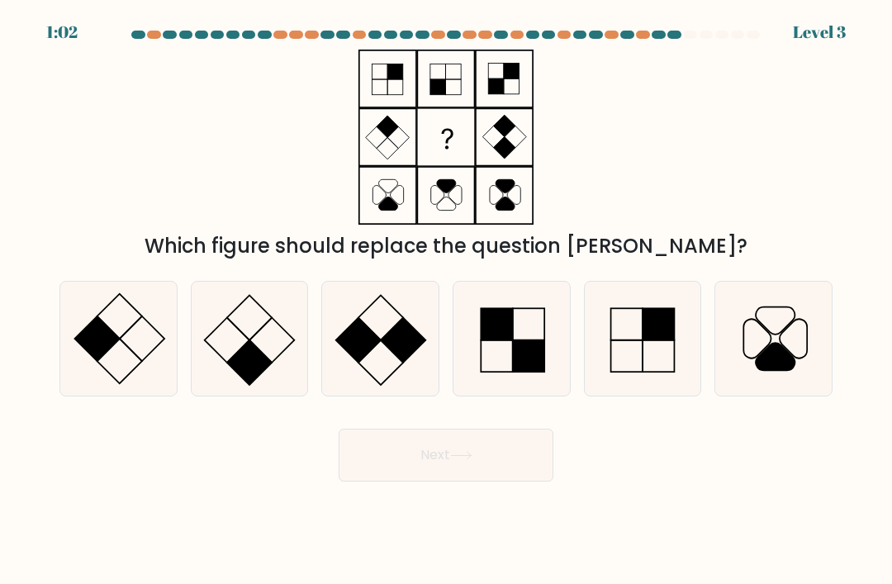
click at [404, 395] on icon at bounding box center [381, 339] width 114 height 114
click at [446, 301] on input "c." at bounding box center [446, 297] width 1 height 8
radio input "true"
click at [493, 473] on button "Next" at bounding box center [446, 455] width 215 height 53
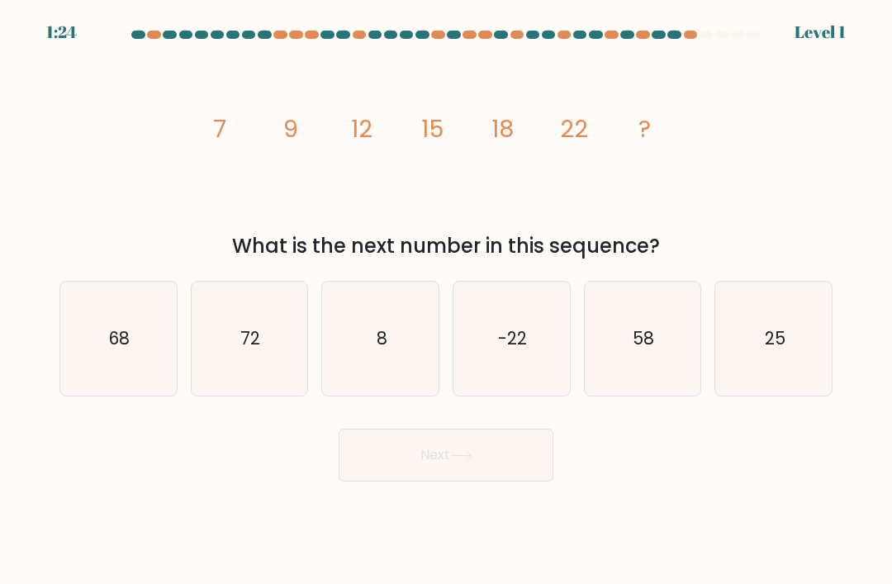
click at [715, 321] on div "25" at bounding box center [774, 339] width 118 height 116
click at [447, 301] on input "f. 25" at bounding box center [446, 297] width 1 height 8
radio input "true"
click at [506, 462] on button "Next" at bounding box center [446, 455] width 215 height 53
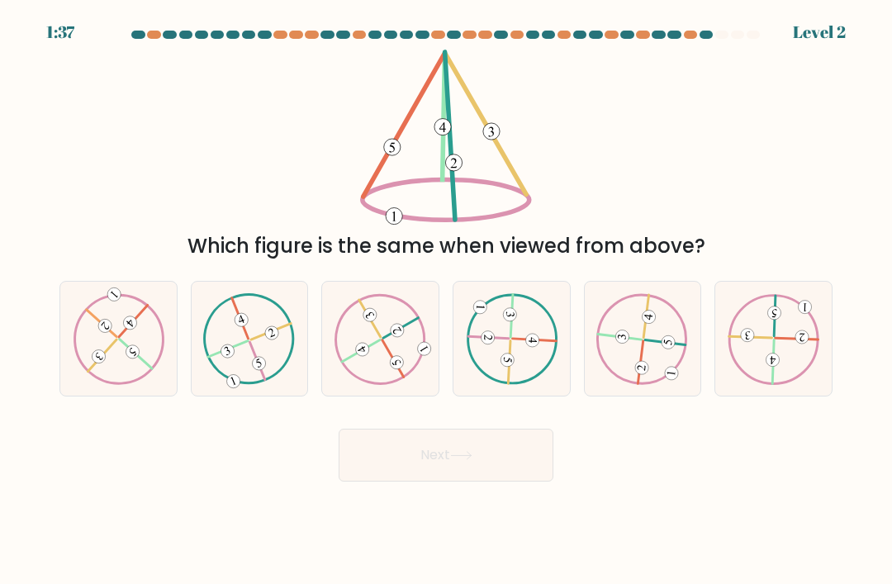
click at [658, 361] on icon at bounding box center [643, 338] width 92 height 91
click at [447, 301] on input "e." at bounding box center [446, 297] width 1 height 8
radio input "true"
click at [469, 508] on body "1:36 Level 2" at bounding box center [446, 292] width 892 height 584
click at [459, 482] on button "Next" at bounding box center [446, 455] width 215 height 53
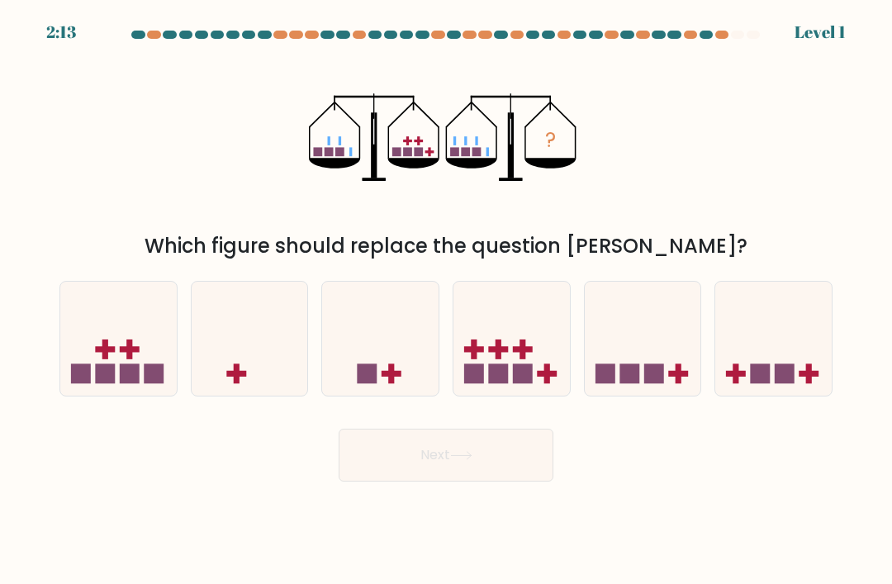
click at [877, 65] on form at bounding box center [446, 256] width 892 height 451
click at [504, 383] on rect at bounding box center [499, 374] width 20 height 20
click at [447, 301] on input "d." at bounding box center [446, 297] width 1 height 8
radio input "true"
click at [402, 470] on button "Next" at bounding box center [446, 455] width 215 height 53
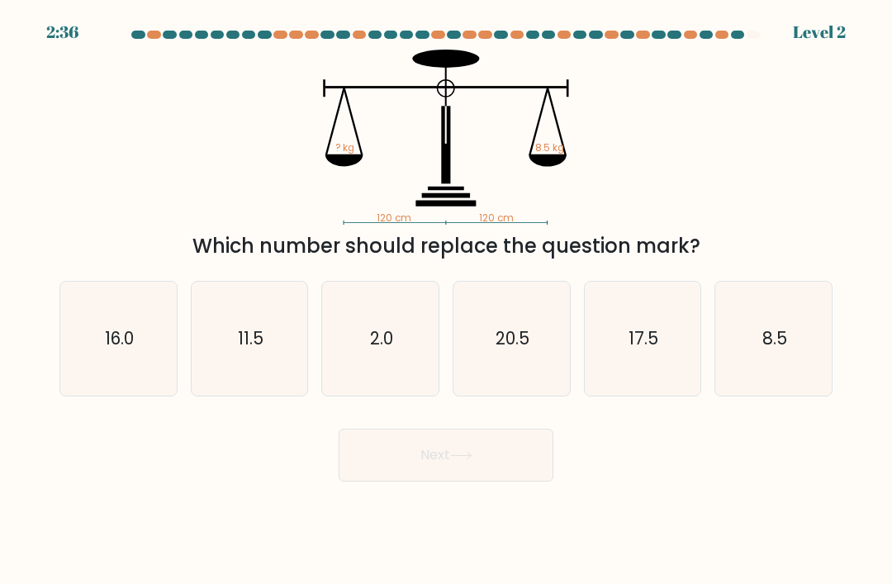
click at [803, 337] on icon "8.5" at bounding box center [774, 339] width 114 height 114
click at [447, 301] on input "f. 8.5" at bounding box center [446, 297] width 1 height 8
radio input "true"
click at [390, 482] on button "Next" at bounding box center [446, 455] width 215 height 53
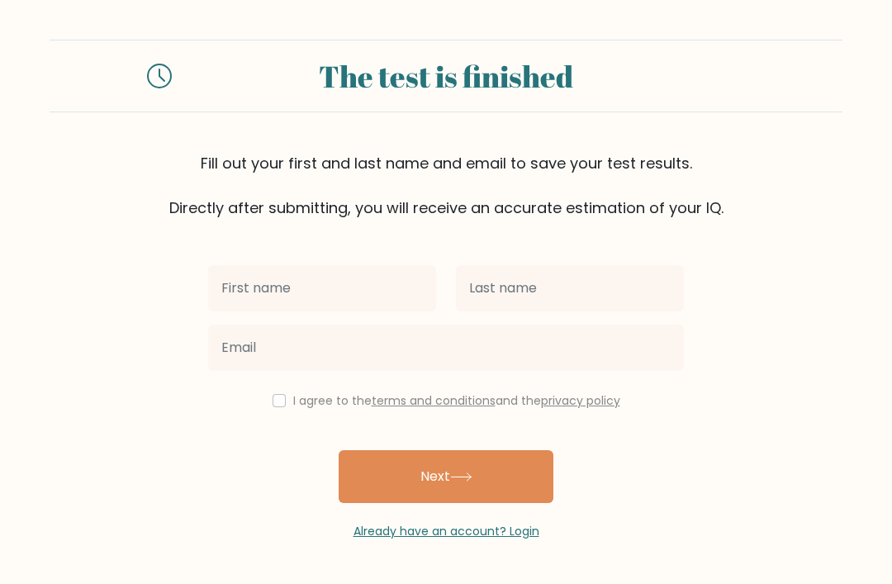
click at [272, 309] on input "text" at bounding box center [322, 288] width 228 height 46
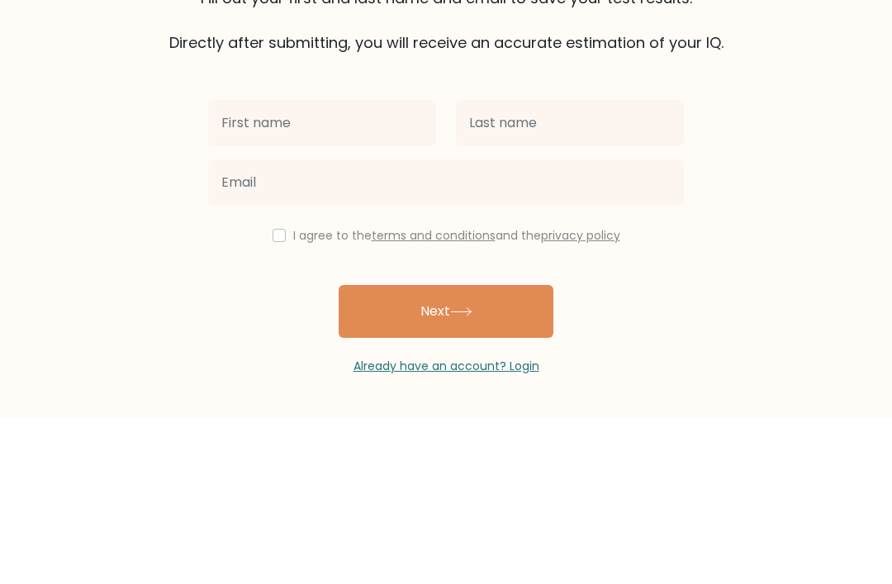
type input "H"
type input "[PERSON_NAME]"
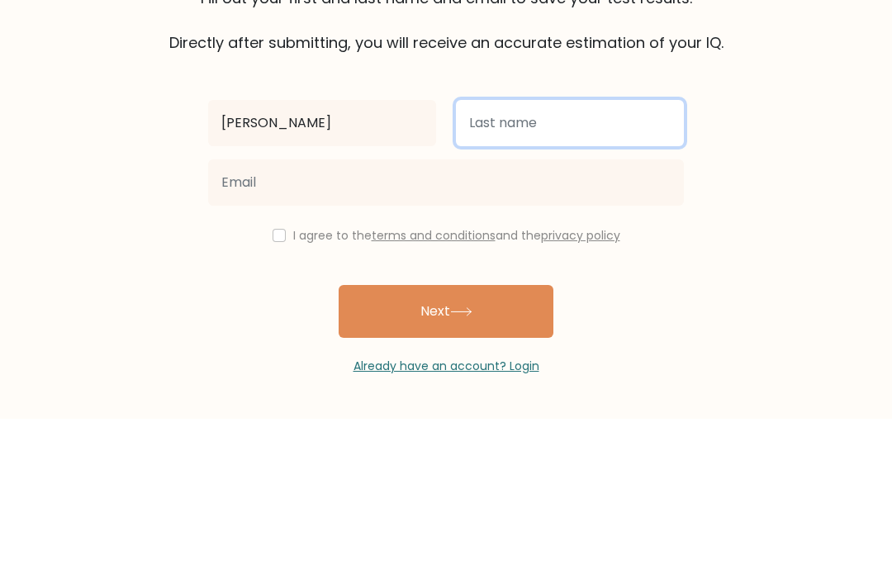
click at [652, 265] on input "text" at bounding box center [570, 288] width 228 height 46
type input "[PERSON_NAME]"
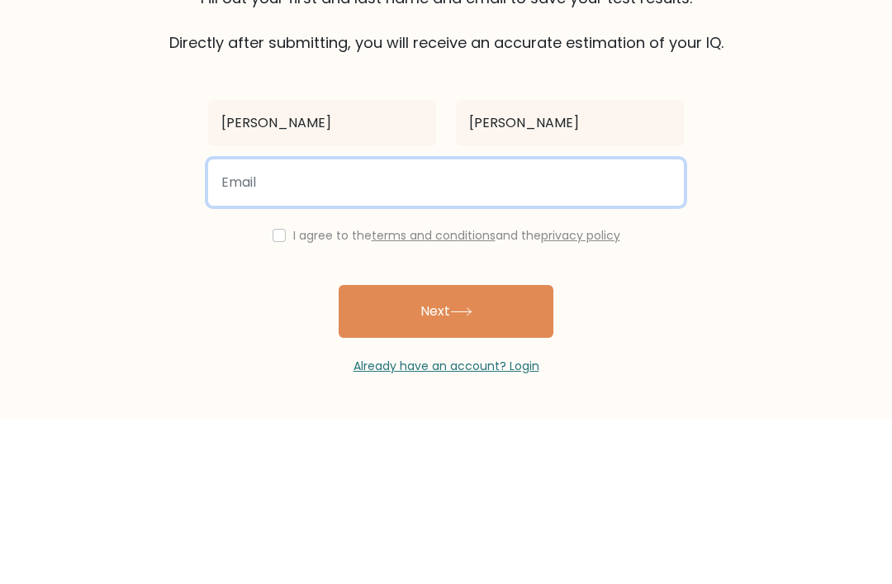
click at [639, 325] on input "email" at bounding box center [446, 348] width 476 height 46
type input "[PERSON_NAME][EMAIL_ADDRESS][DOMAIN_NAME]"
click at [446, 450] on button "Next" at bounding box center [446, 476] width 215 height 53
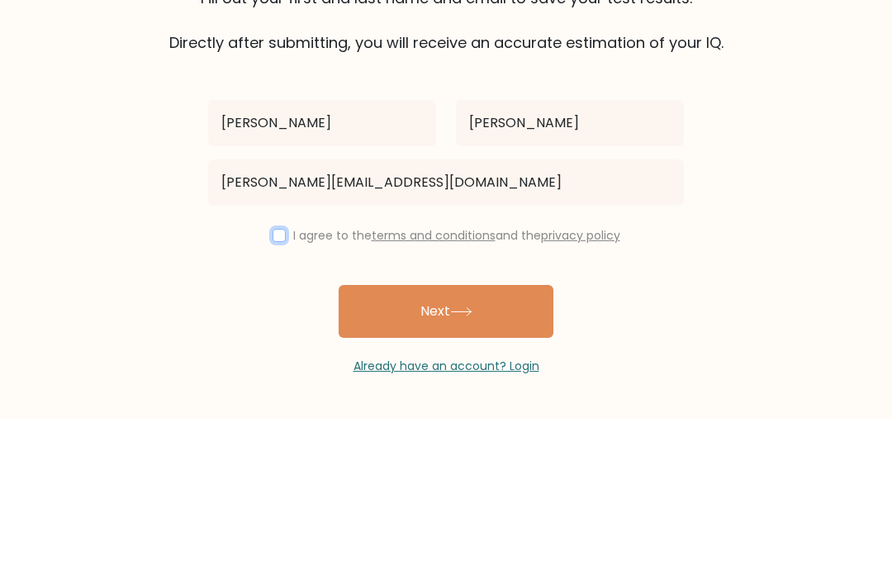
scroll to position [53, 0]
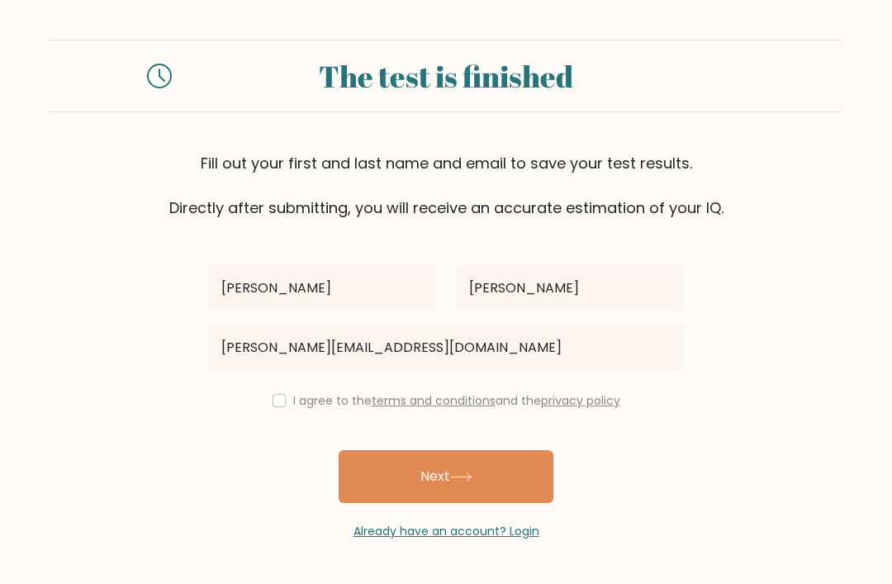
click at [274, 394] on input "checkbox" at bounding box center [279, 400] width 13 height 13
checkbox input "true"
click at [535, 450] on button "Next" at bounding box center [446, 476] width 215 height 53
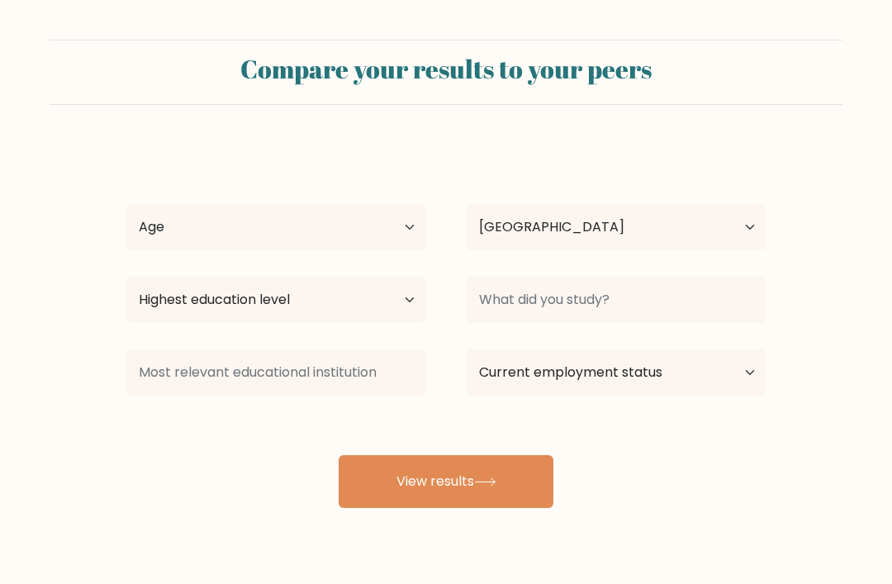
select select "US"
click at [206, 239] on select "Age Under [DEMOGRAPHIC_DATA] [DEMOGRAPHIC_DATA] [DEMOGRAPHIC_DATA] [DEMOGRAPHIC…" at bounding box center [276, 227] width 301 height 46
select select "min_18"
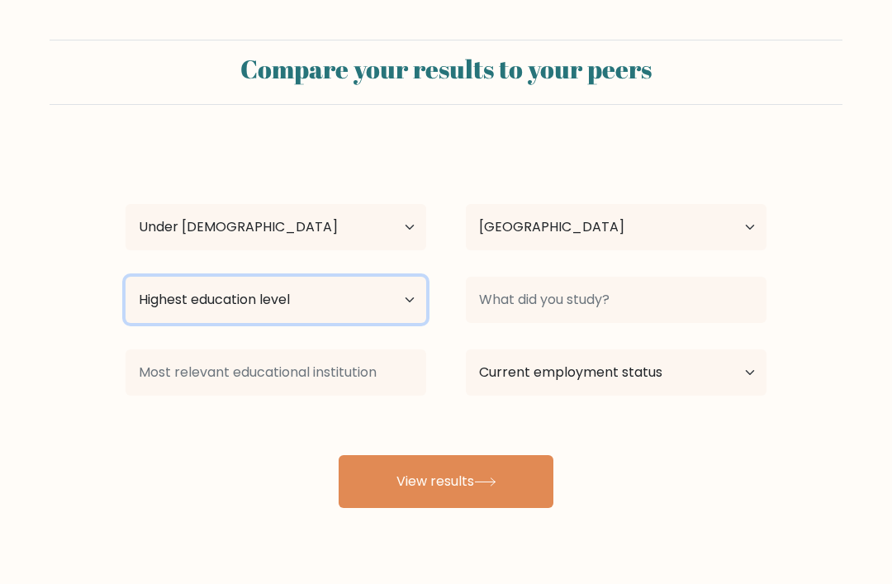
click at [198, 307] on select "Highest education level No schooling Primary Lower Secondary Upper Secondary Oc…" at bounding box center [276, 300] width 301 height 46
select select "lower_secondary"
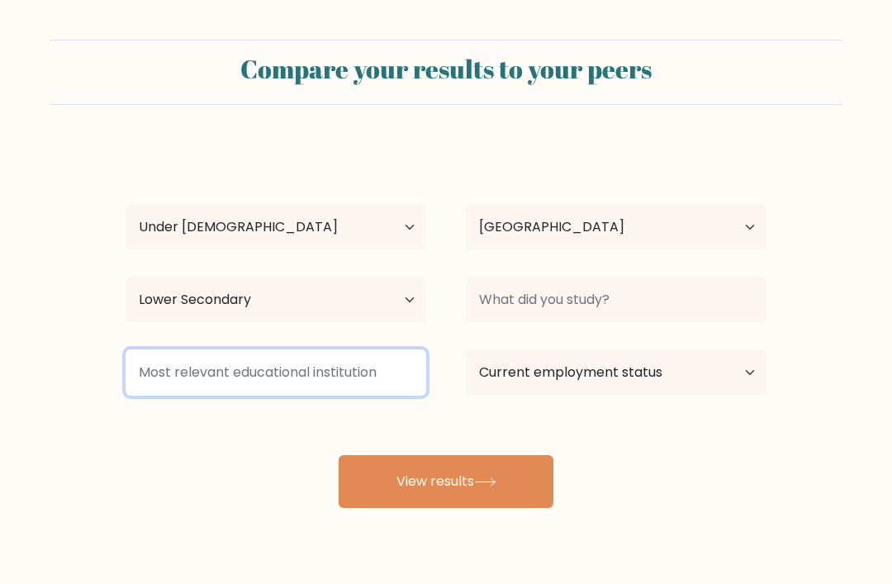
click at [171, 386] on input at bounding box center [276, 373] width 301 height 46
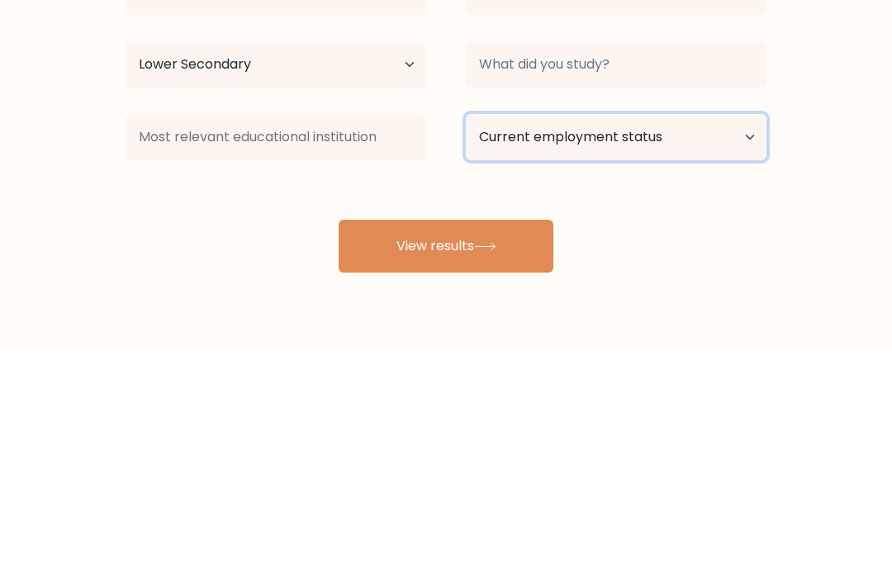
click at [726, 350] on select "Current employment status Employed Student Retired Other / prefer not to answer" at bounding box center [616, 373] width 301 height 46
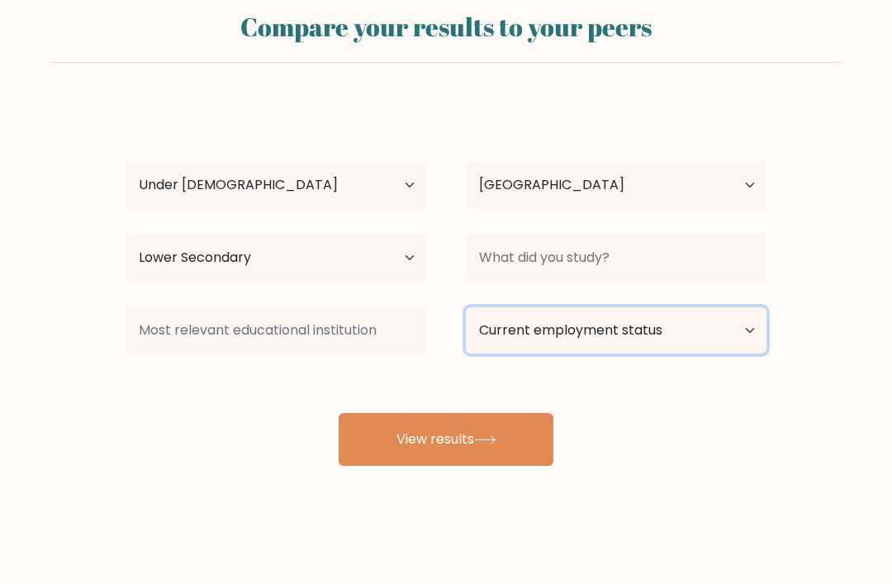
select select "student"
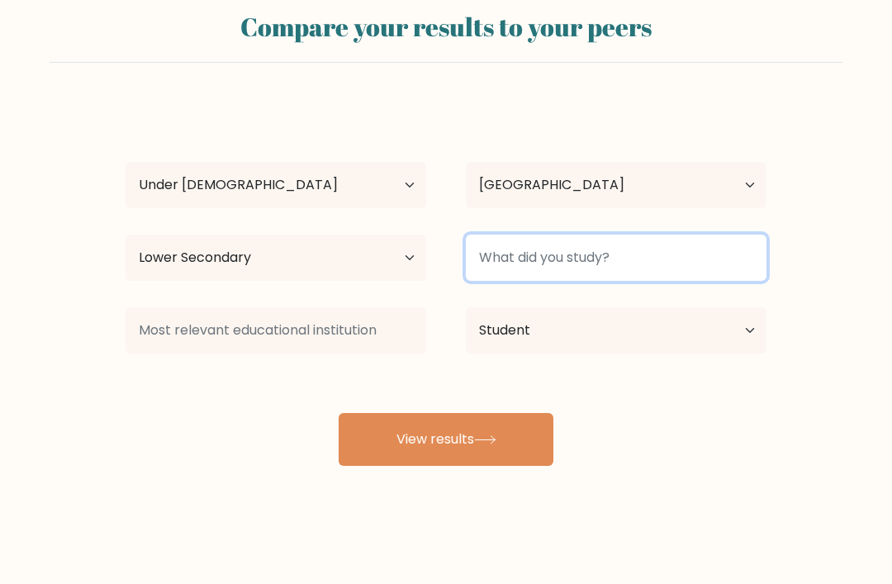
click at [640, 264] on input at bounding box center [616, 258] width 301 height 46
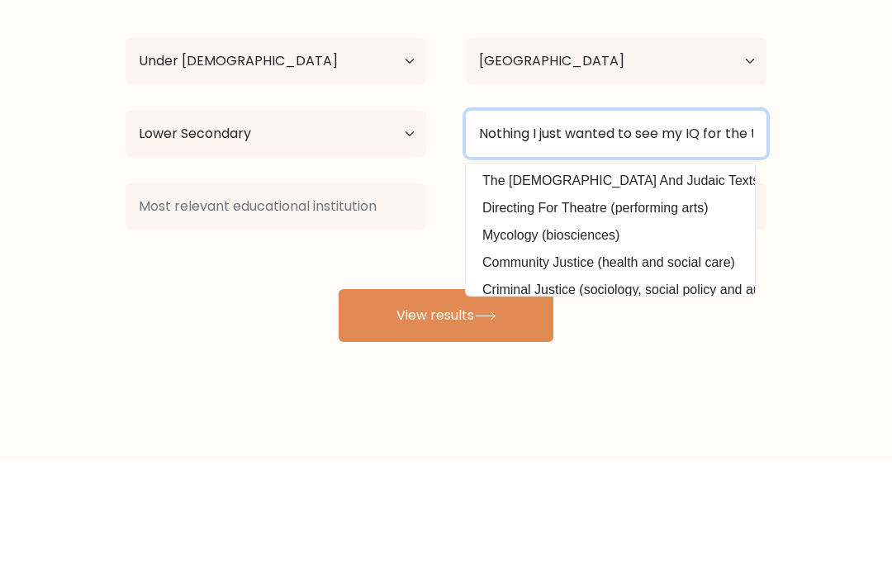
click at [721, 235] on input "Nothing I just wanted to see my IQ for the tachs exam soon" at bounding box center [616, 258] width 301 height 46
click at [756, 235] on input "Nothing I just wanted to see my IQ for the tachs exam coming soon" at bounding box center [616, 258] width 301 height 46
type input "Nothing I just wanted to see my IQ for the tachs exam coming soon!"
click at [446, 413] on button "View results" at bounding box center [446, 439] width 215 height 53
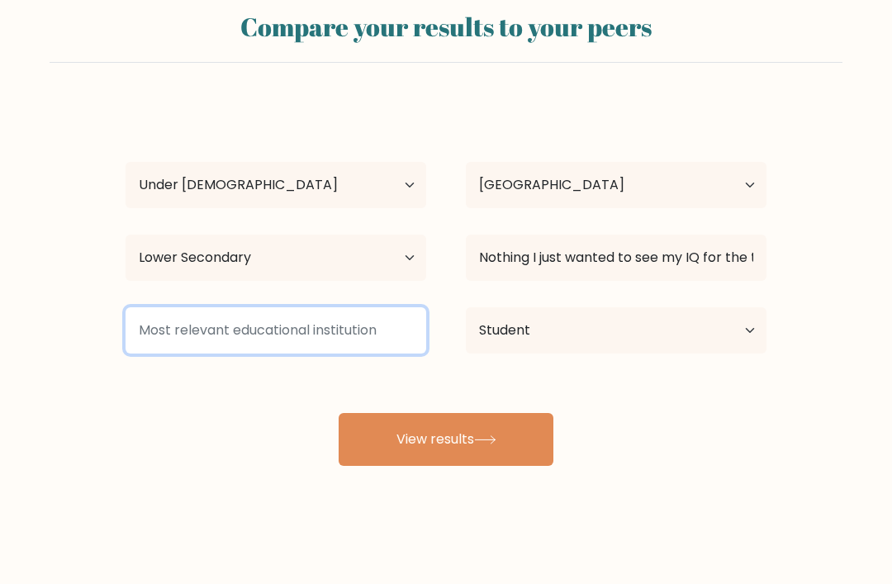
click at [207, 324] on input at bounding box center [276, 330] width 301 height 46
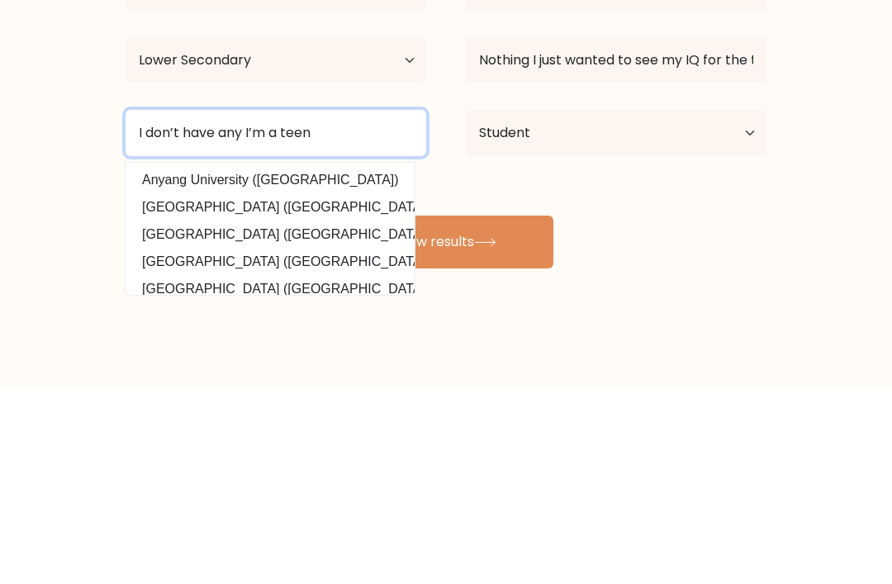
type input "I don’t have any I’m a teen"
click at [446, 413] on button "View results" at bounding box center [446, 439] width 215 height 53
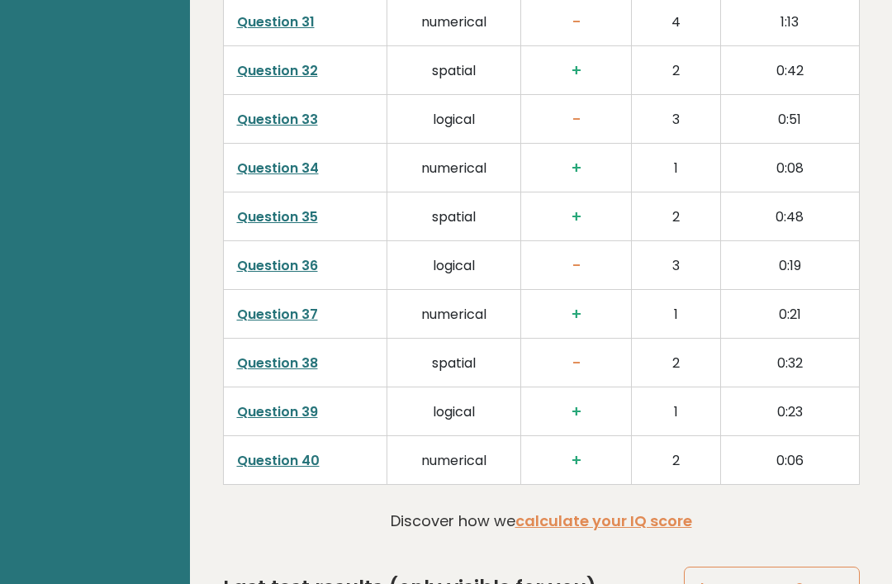
scroll to position [4182, 0]
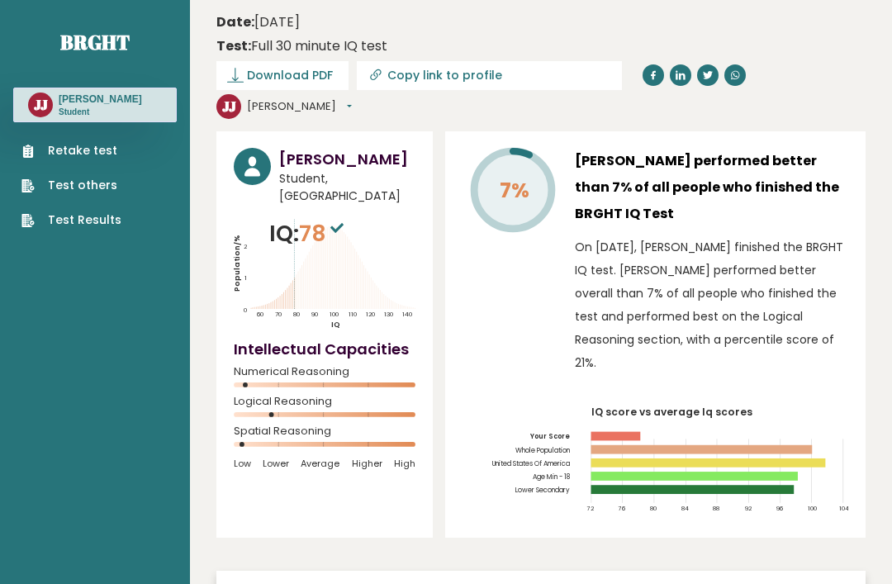
click at [357, 90] on div "JJ James Dashboard Profile Settings Logout" at bounding box center [286, 106] width 140 height 33
click at [352, 94] on div "JJ James Dashboard Profile Settings Logout" at bounding box center [284, 106] width 136 height 25
click at [352, 98] on button "[PERSON_NAME]" at bounding box center [299, 106] width 105 height 17
click at [337, 145] on link "Profile" at bounding box center [292, 157] width 89 height 24
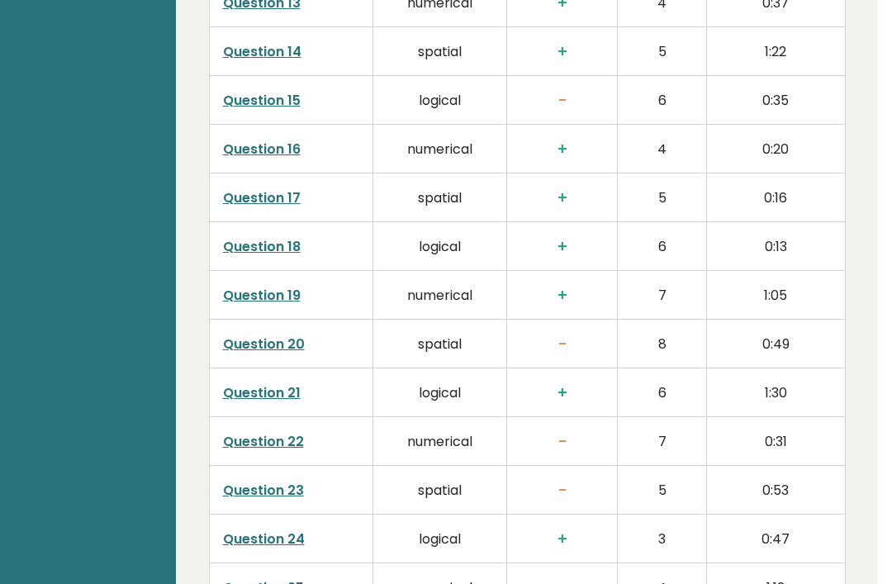
scroll to position [3479, 0]
